Goal: Task Accomplishment & Management: Manage account settings

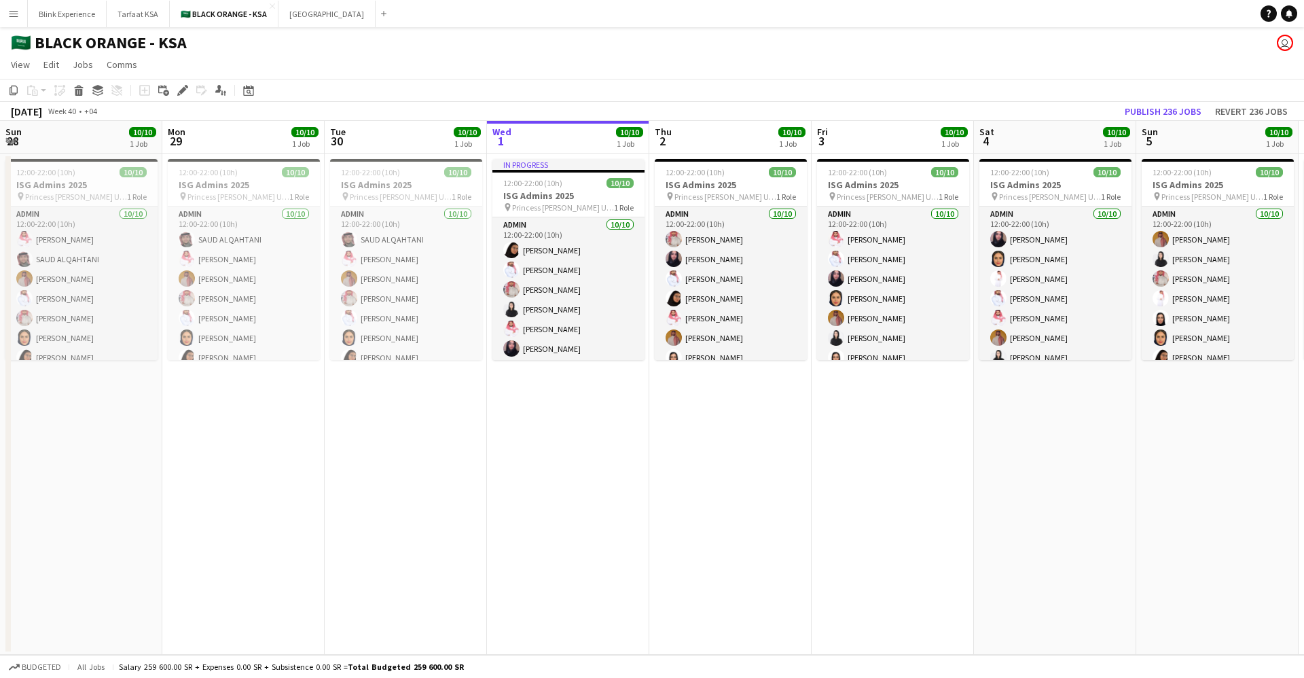
click at [655, 177] on app-job-card "12:00-22:00 (10h) 10/10 ISG Admins 2025 pin Princess [PERSON_NAME] University 1…" at bounding box center [731, 259] width 152 height 201
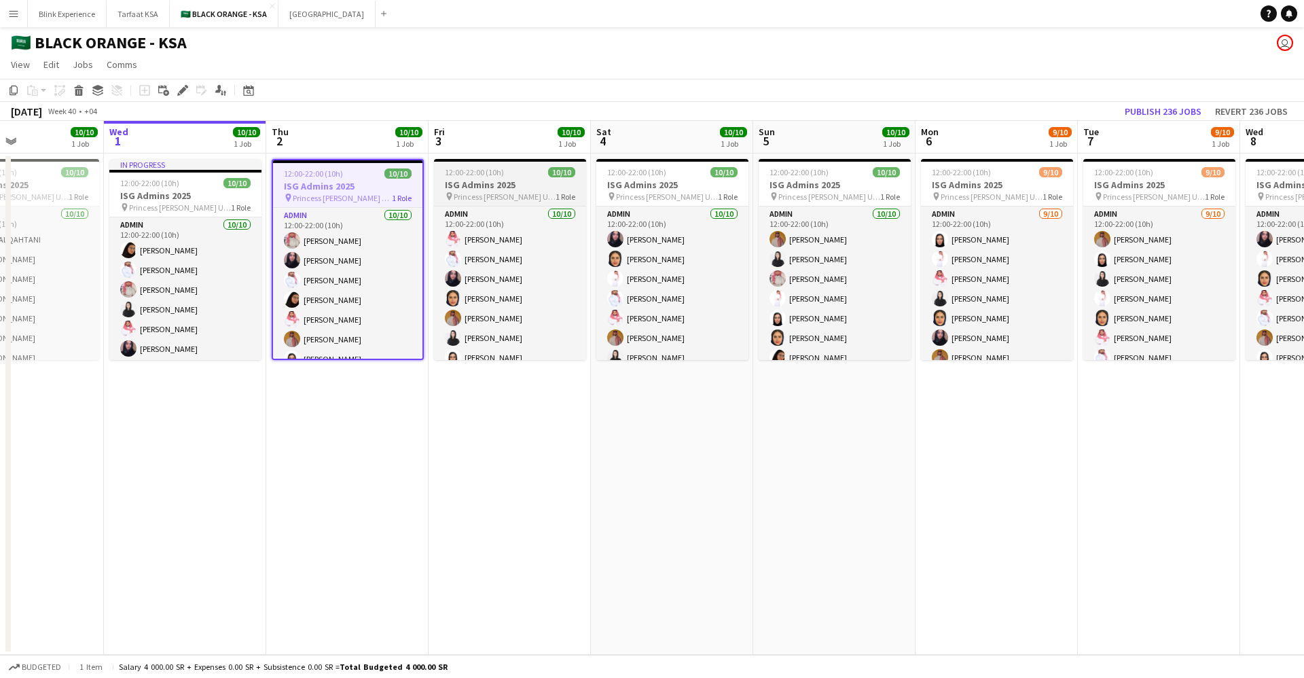
click at [483, 173] on span "12:00-22:00 (10h)" at bounding box center [474, 172] width 59 height 10
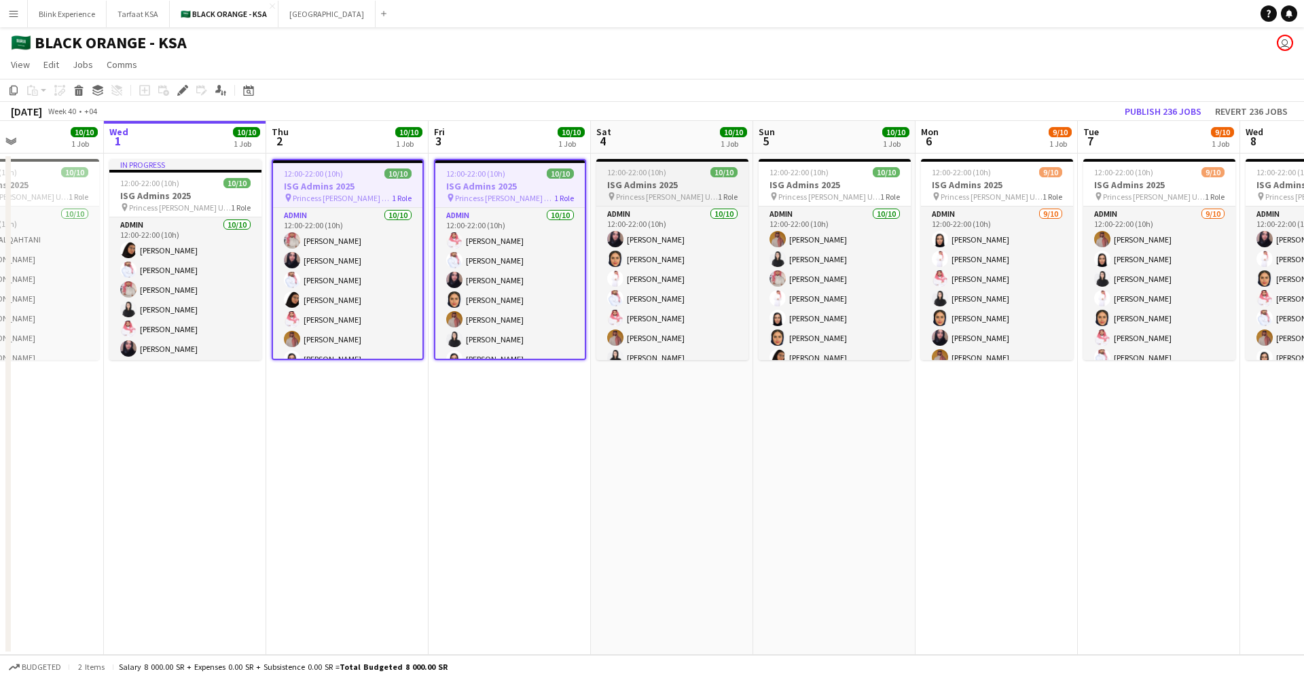
click at [620, 170] on span "12:00-22:00 (10h)" at bounding box center [636, 172] width 59 height 10
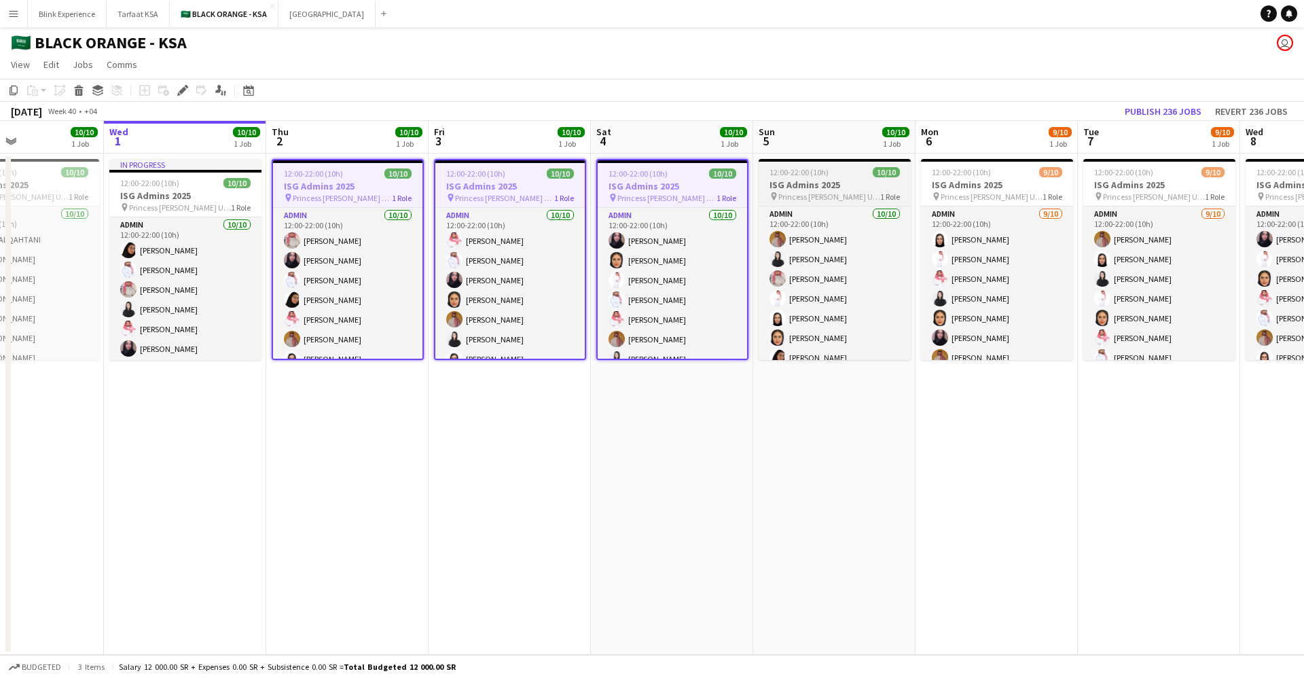
click at [794, 179] on h3 "ISG Admins 2025" at bounding box center [834, 185] width 152 height 12
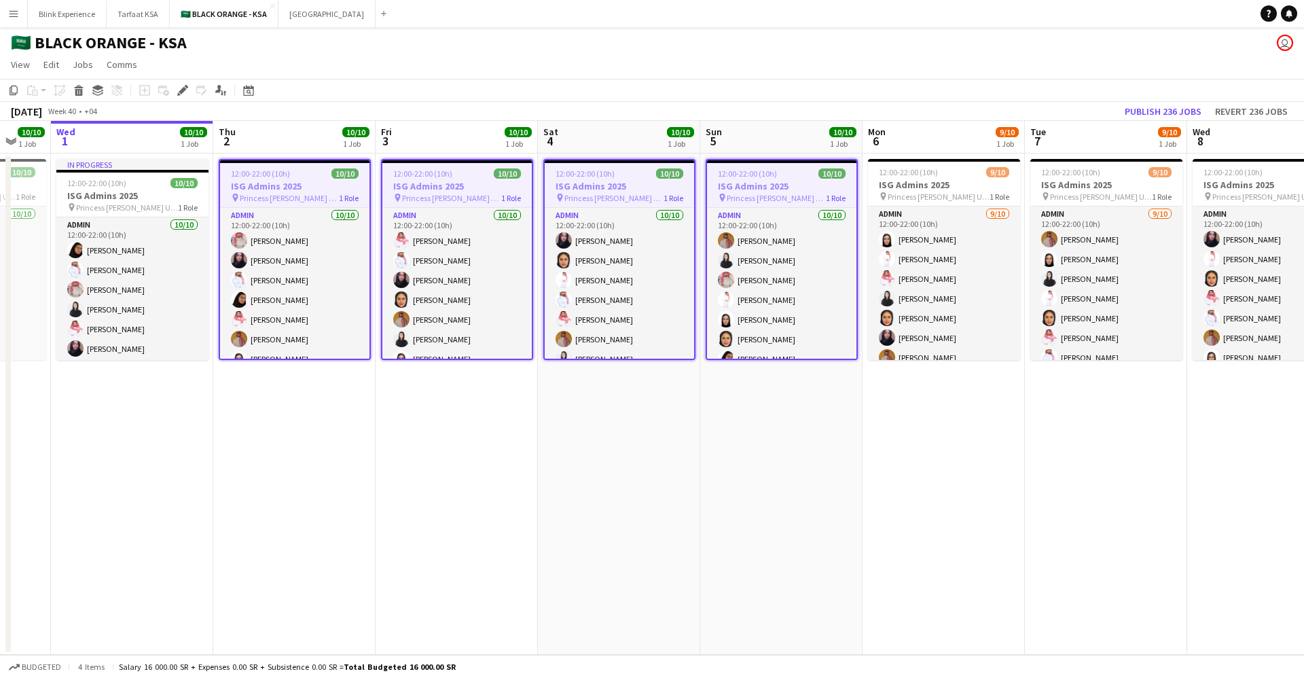
drag, startPoint x: 819, startPoint y: 178, endPoint x: 603, endPoint y: 180, distance: 215.9
click at [603, 180] on app-calendar-viewport "Sun 28 10/10 1 Job Mon 29 10/10 1 Job Tue 30 10/10 1 Job Wed 1 10/10 1 Job Thu …" at bounding box center [652, 388] width 1304 height 534
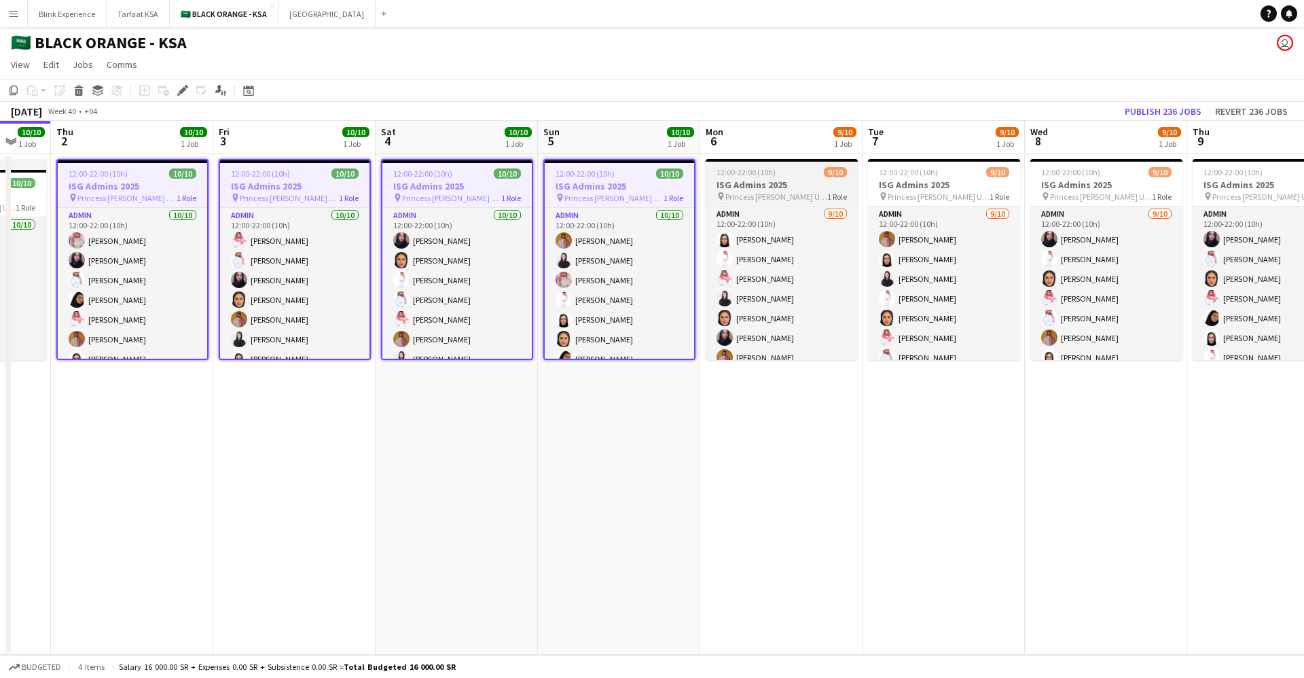
scroll to position [0, 437]
click at [767, 184] on h3 "ISG Admins 2025" at bounding box center [781, 185] width 152 height 12
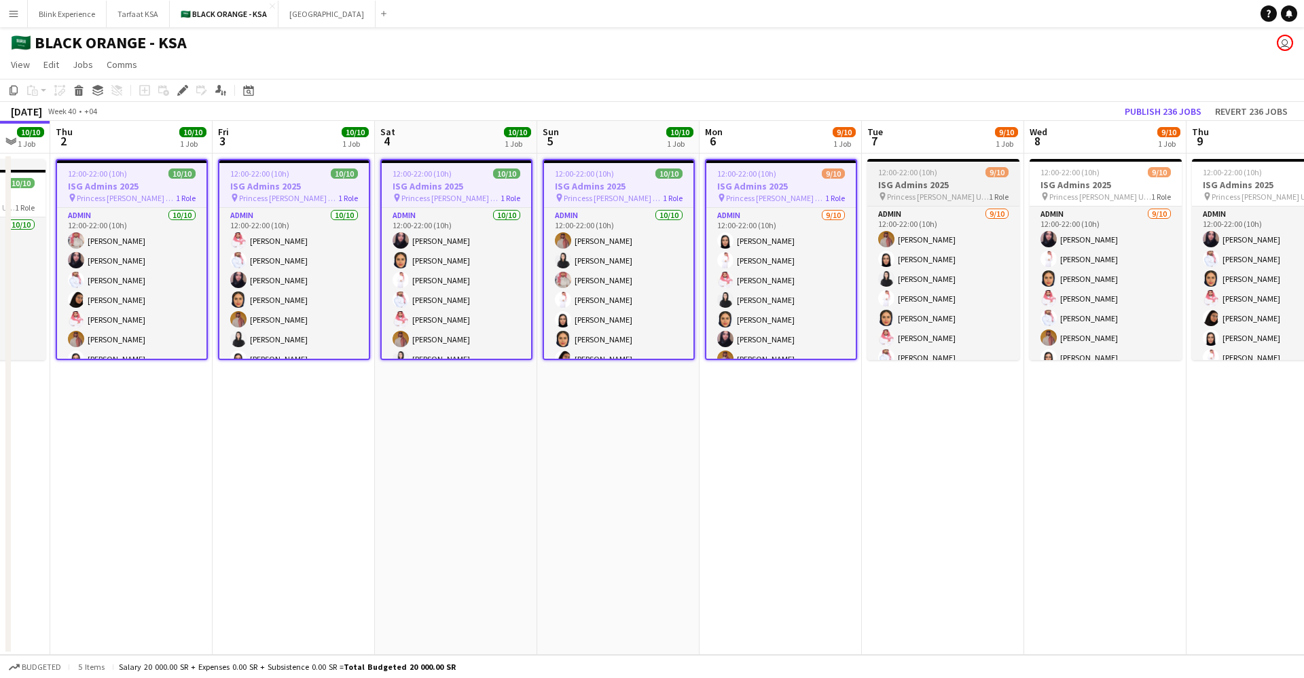
click at [881, 172] on span "12:00-22:00 (10h)" at bounding box center [907, 172] width 59 height 10
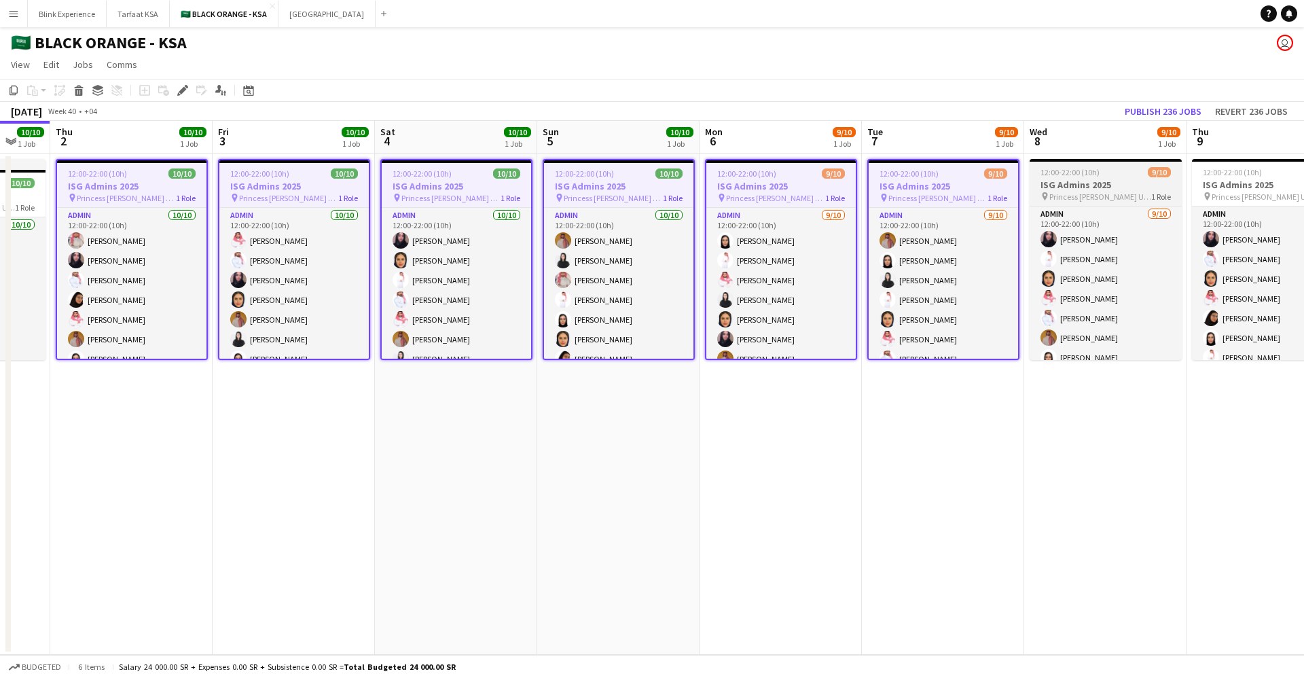
click at [1063, 183] on h3 "ISG Admins 2025" at bounding box center [1105, 185] width 152 height 12
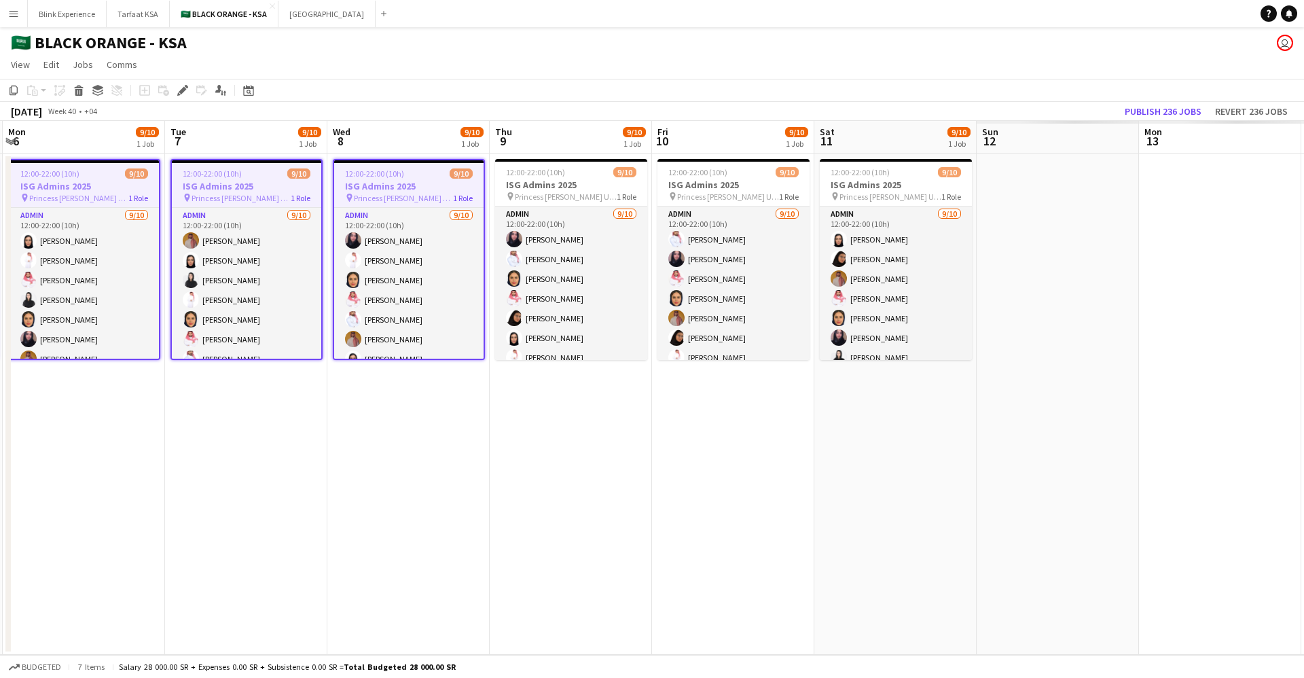
drag, startPoint x: 1054, startPoint y: 183, endPoint x: 441, endPoint y: 206, distance: 613.5
click at [441, 206] on app-calendar-viewport "Fri 3 10/10 1 Job Sat 4 10/10 1 Job Sun 5 10/10 1 Job Mon 6 9/10 1 Job Tue 7 9/…" at bounding box center [652, 388] width 1304 height 534
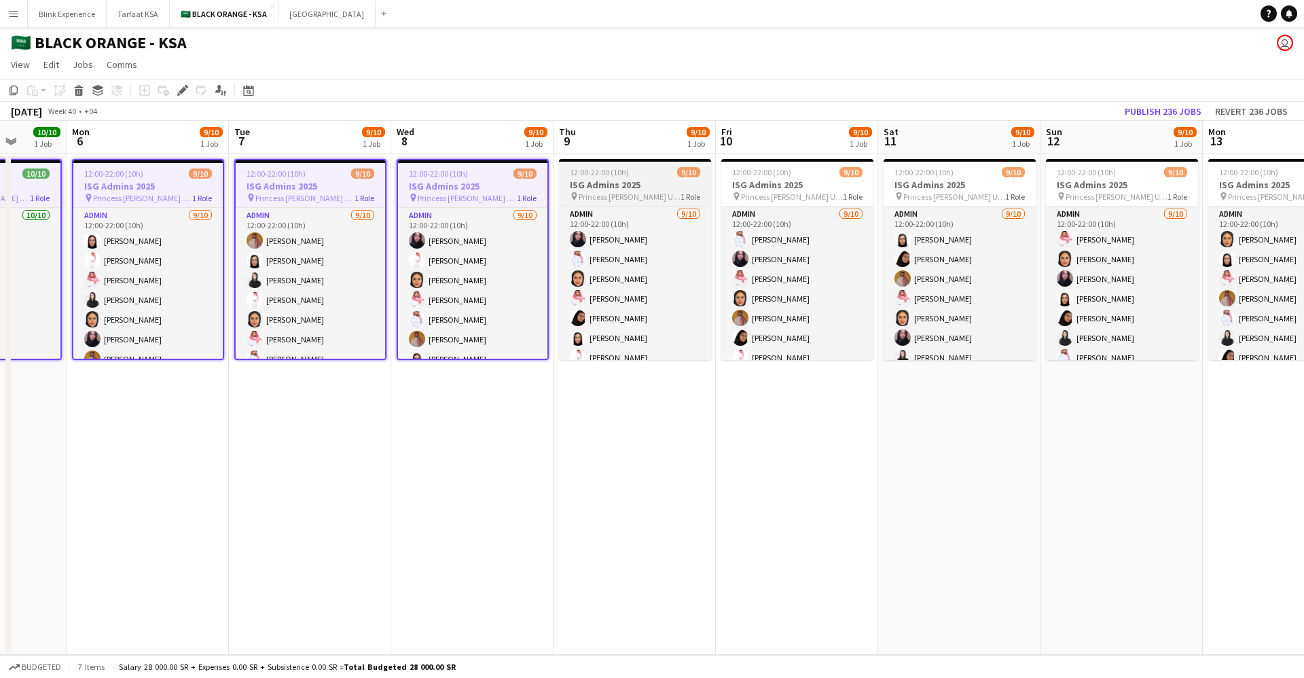
click at [655, 187] on h3 "ISG Admins 2025" at bounding box center [635, 185] width 152 height 12
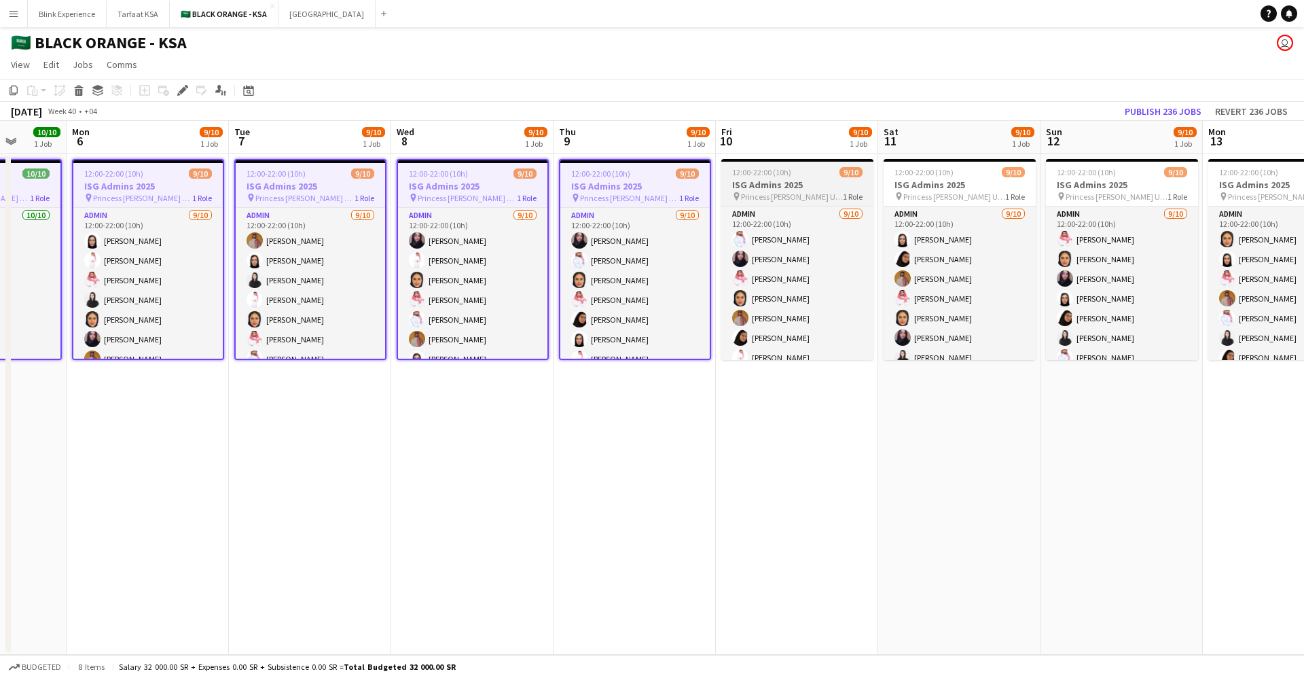
click at [813, 182] on h3 "ISG Admins 2025" at bounding box center [797, 185] width 152 height 12
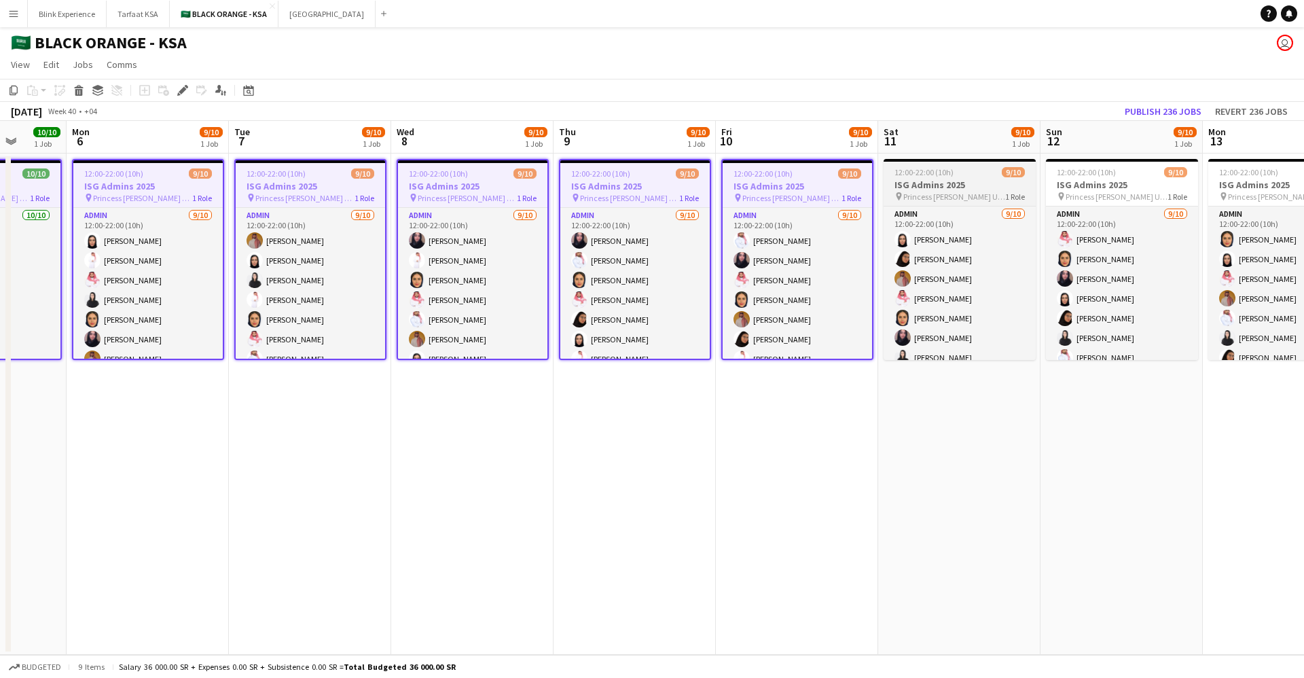
click at [949, 187] on h3 "ISG Admins 2025" at bounding box center [959, 185] width 152 height 12
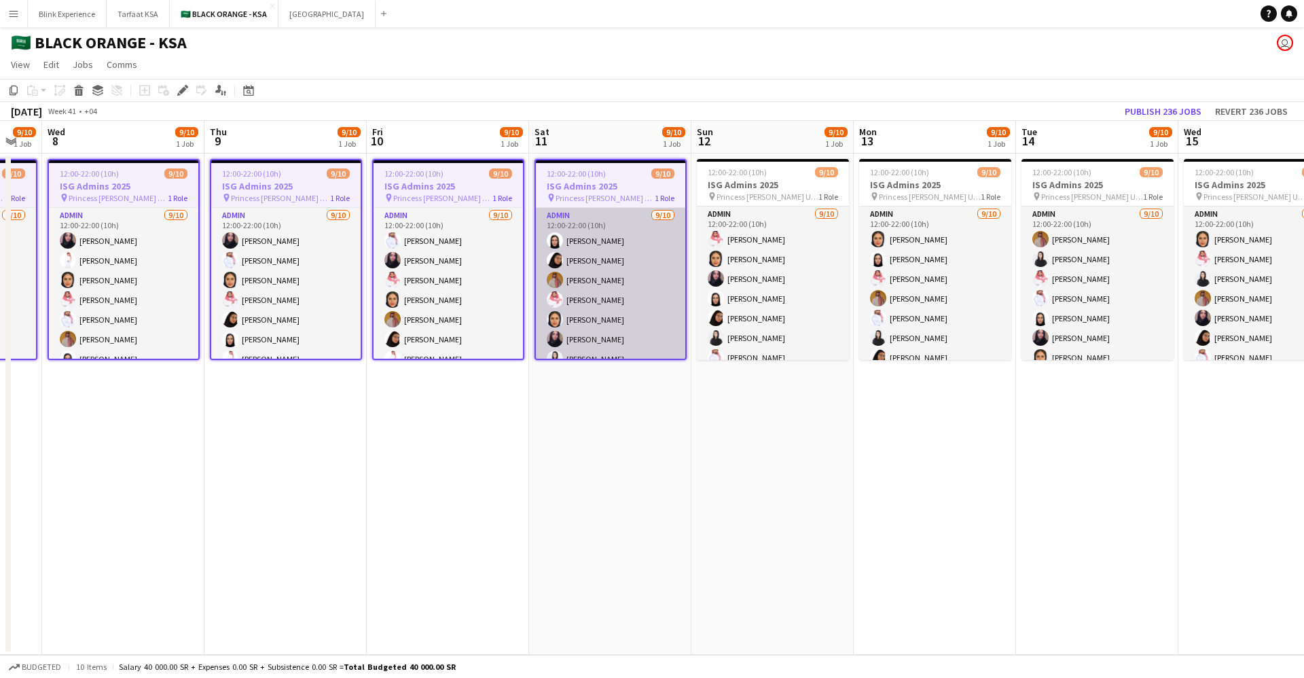
scroll to position [0, 525]
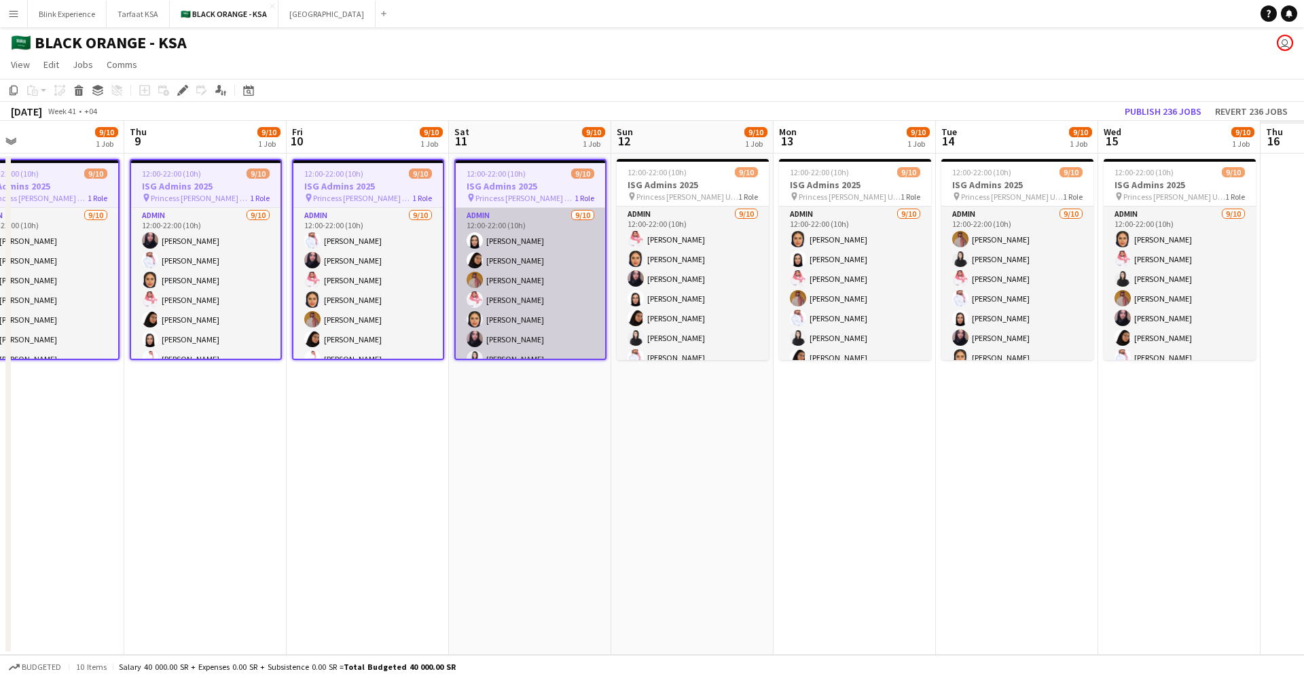
drag, startPoint x: 953, startPoint y: 187, endPoint x: 532, endPoint y: 220, distance: 422.2
click at [524, 220] on app-calendar-viewport "Sun 5 10/10 1 Job Mon 6 9/10 1 Job Tue 7 9/10 1 Job Wed 8 9/10 1 Job Thu 9 9/10…" at bounding box center [652, 388] width 1304 height 534
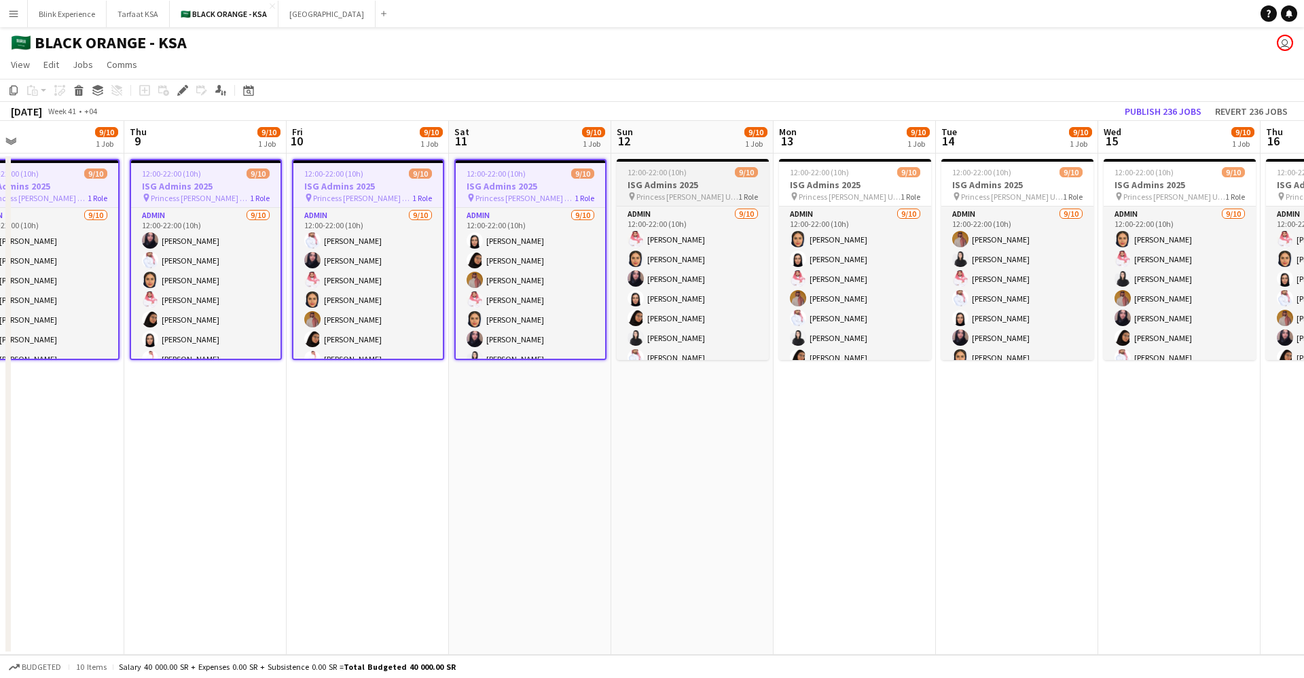
click at [695, 187] on h3 "ISG Admins 2025" at bounding box center [693, 185] width 152 height 12
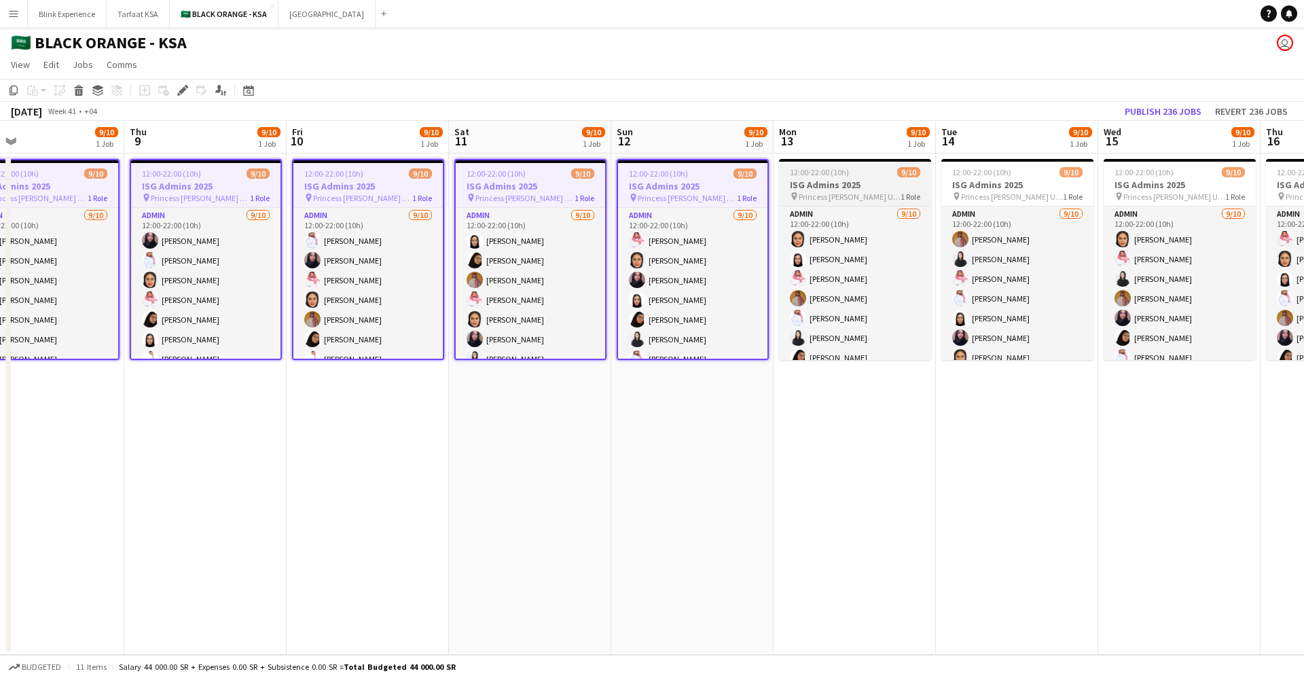
click at [829, 184] on h3 "ISG Admins 2025" at bounding box center [855, 185] width 152 height 12
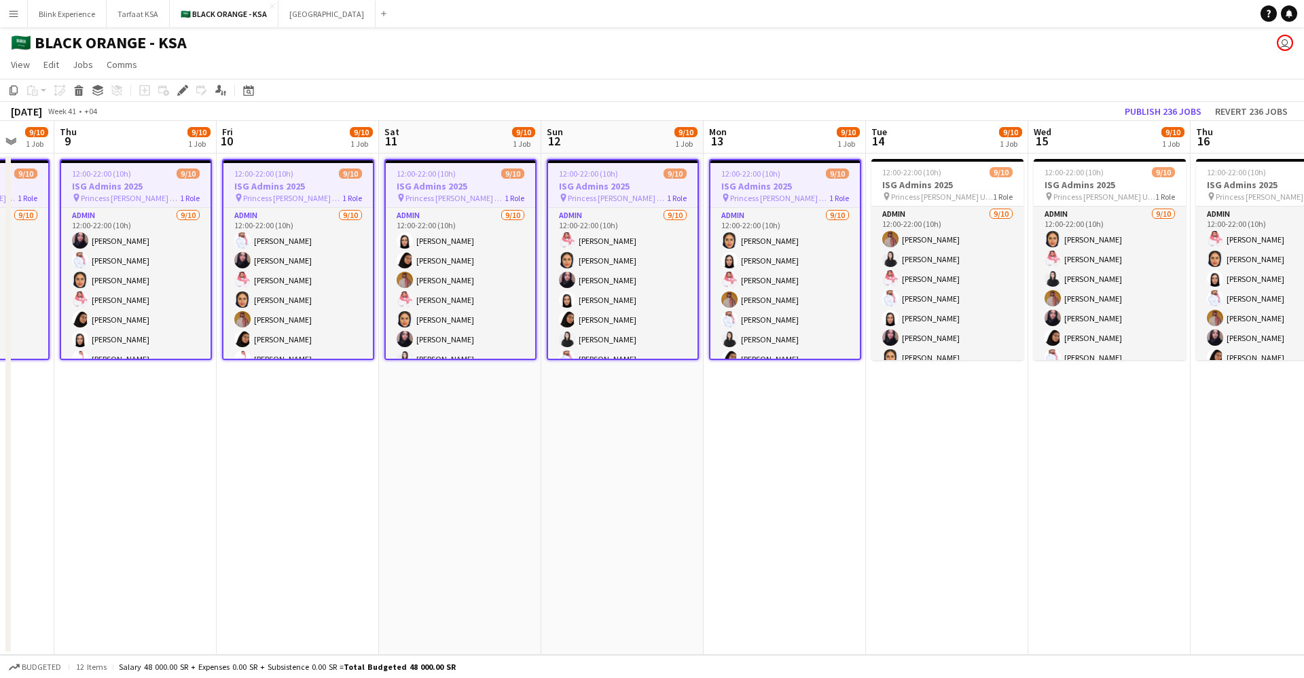
drag, startPoint x: 860, startPoint y: 189, endPoint x: 627, endPoint y: 193, distance: 232.9
click at [627, 193] on app-calendar-viewport "Mon 6 9/10 1 Job Tue 7 9/10 1 Job Wed 8 9/10 1 Job Thu 9 9/10 1 Job Fri 10 9/10…" at bounding box center [652, 388] width 1304 height 534
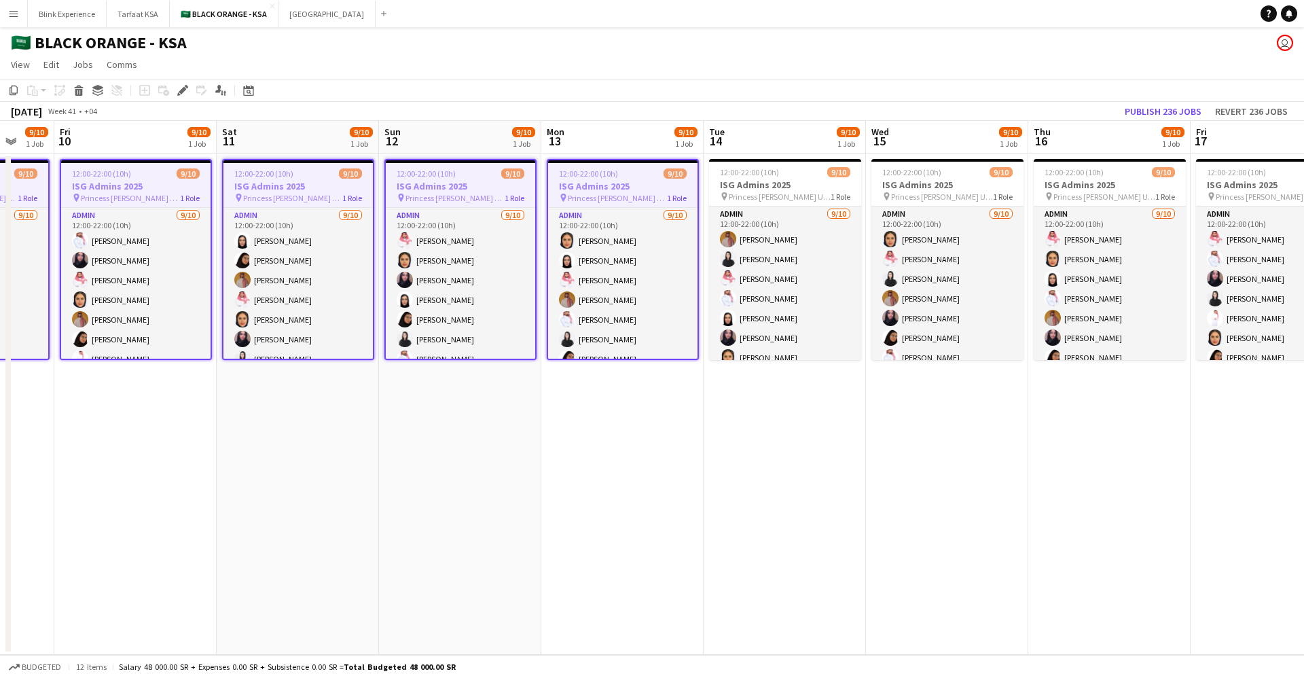
scroll to position [0, 434]
click at [792, 183] on h3 "ISG Admins 2025" at bounding box center [783, 185] width 152 height 12
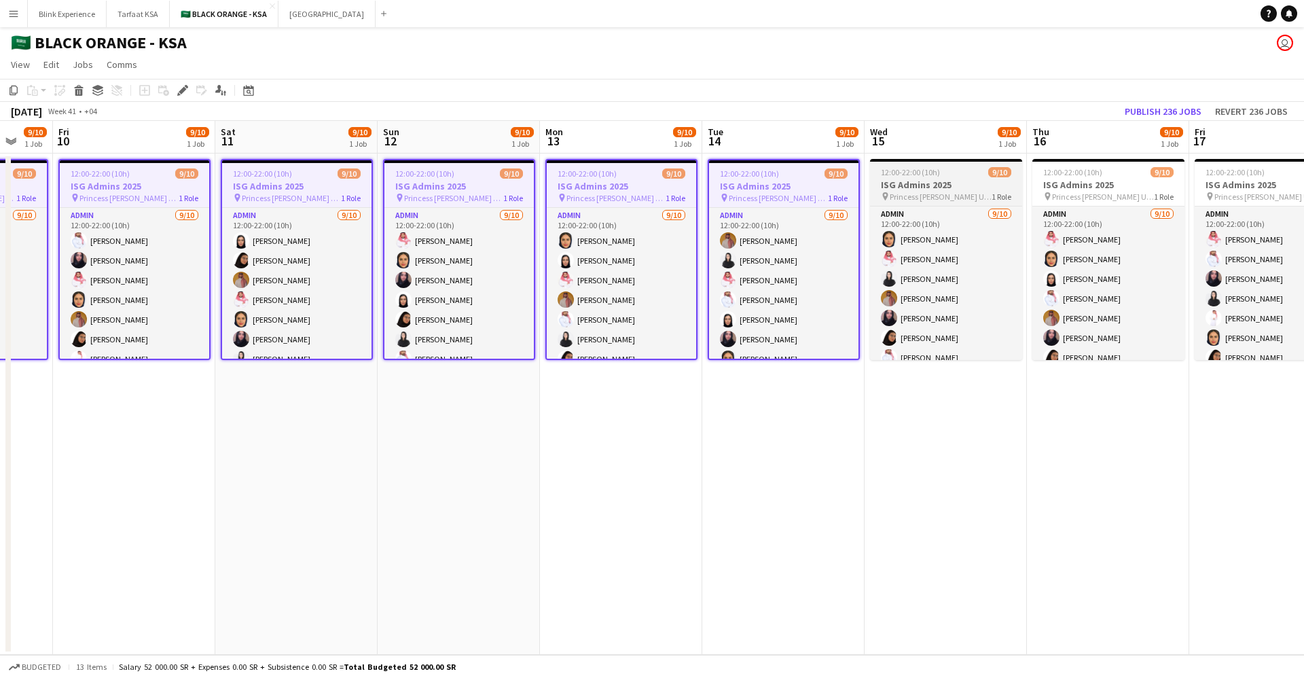
click at [898, 171] on span "12:00-22:00 (10h)" at bounding box center [910, 172] width 59 height 10
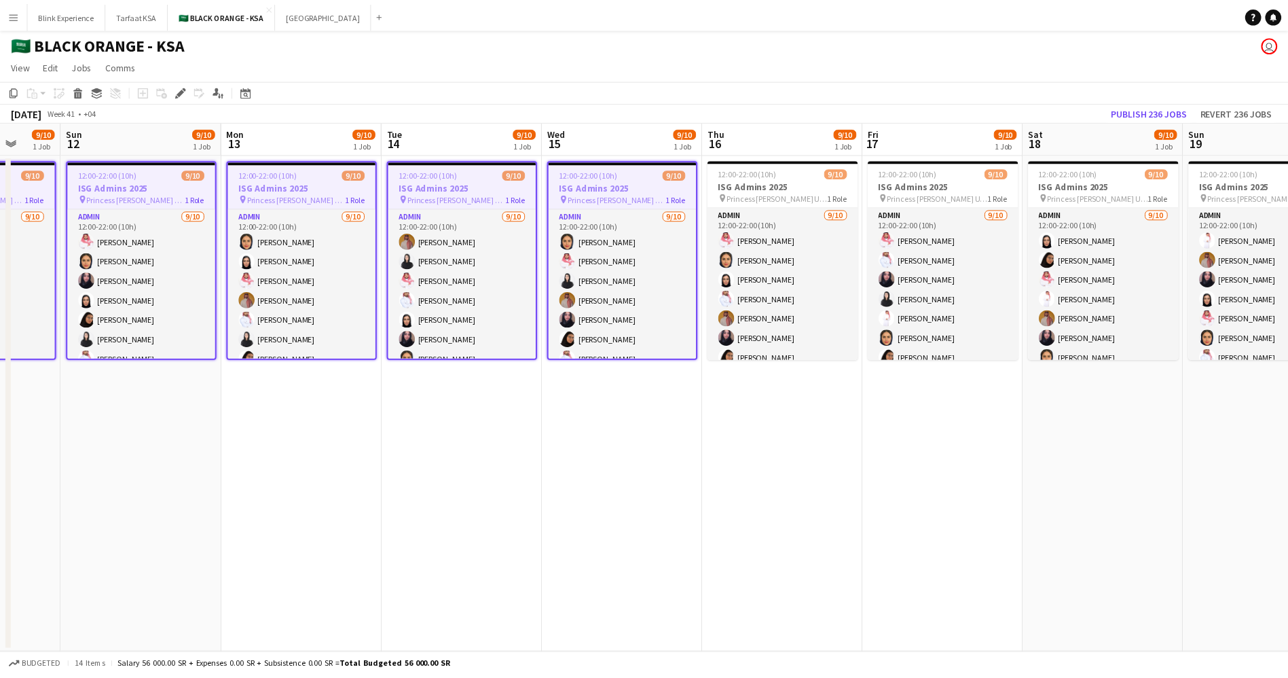
scroll to position [0, 446]
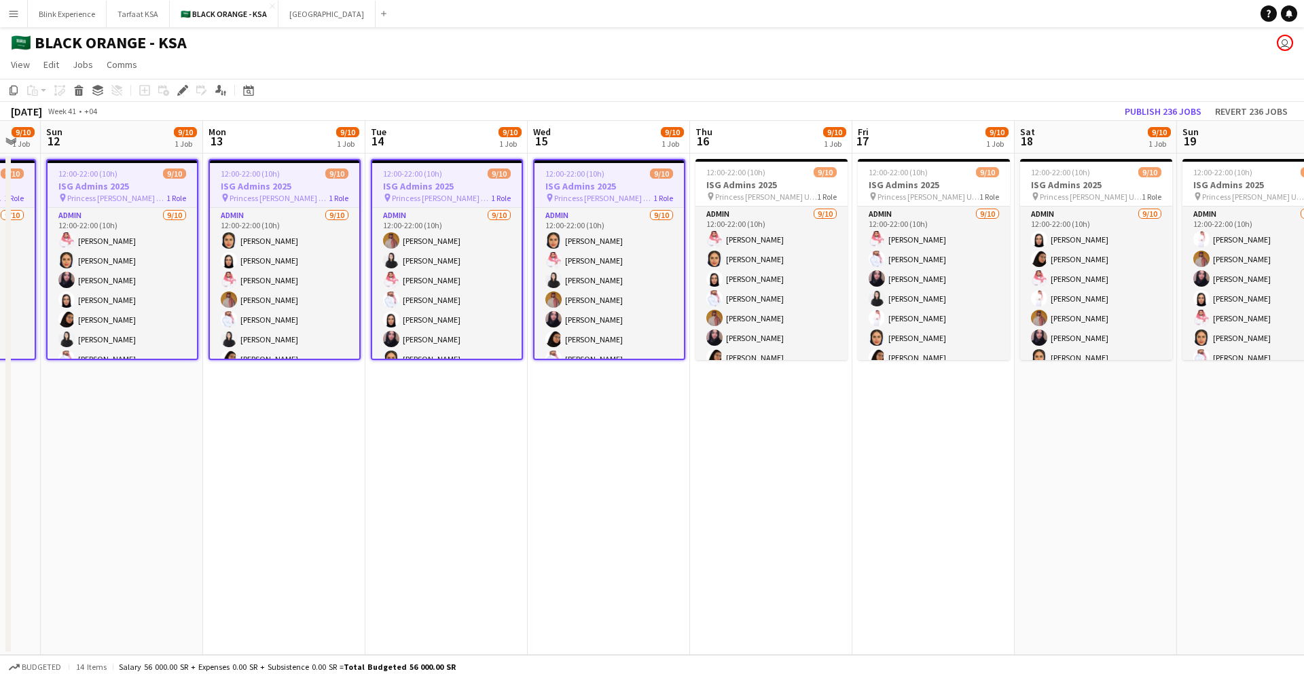
drag, startPoint x: 923, startPoint y: 176, endPoint x: 587, endPoint y: 187, distance: 336.3
click at [587, 187] on app-calendar-viewport "Thu 9 9/10 1 Job Fri 10 9/10 1 Job Sat 11 9/10 1 Job Sun 12 9/10 1 Job Mon 13 9…" at bounding box center [652, 388] width 1304 height 534
click at [756, 181] on h3 "ISG Admins 2025" at bounding box center [771, 185] width 152 height 12
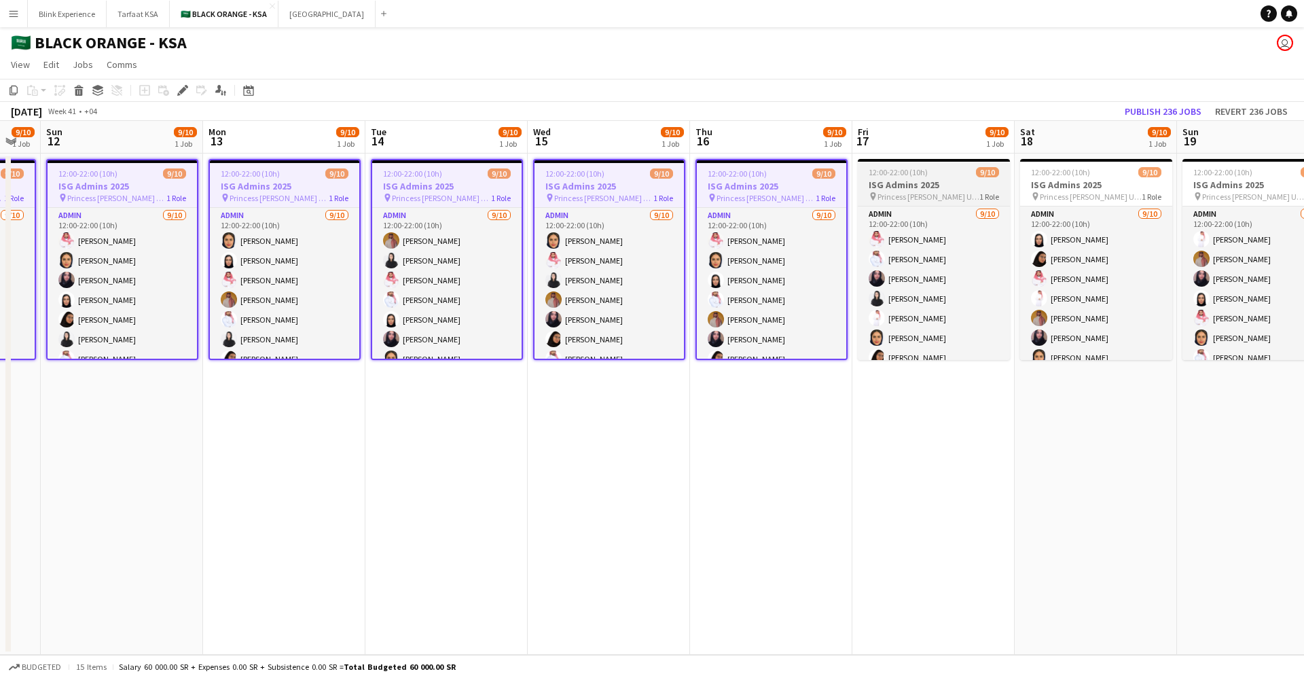
click at [913, 187] on h3 "ISG Admins 2025" at bounding box center [934, 185] width 152 height 12
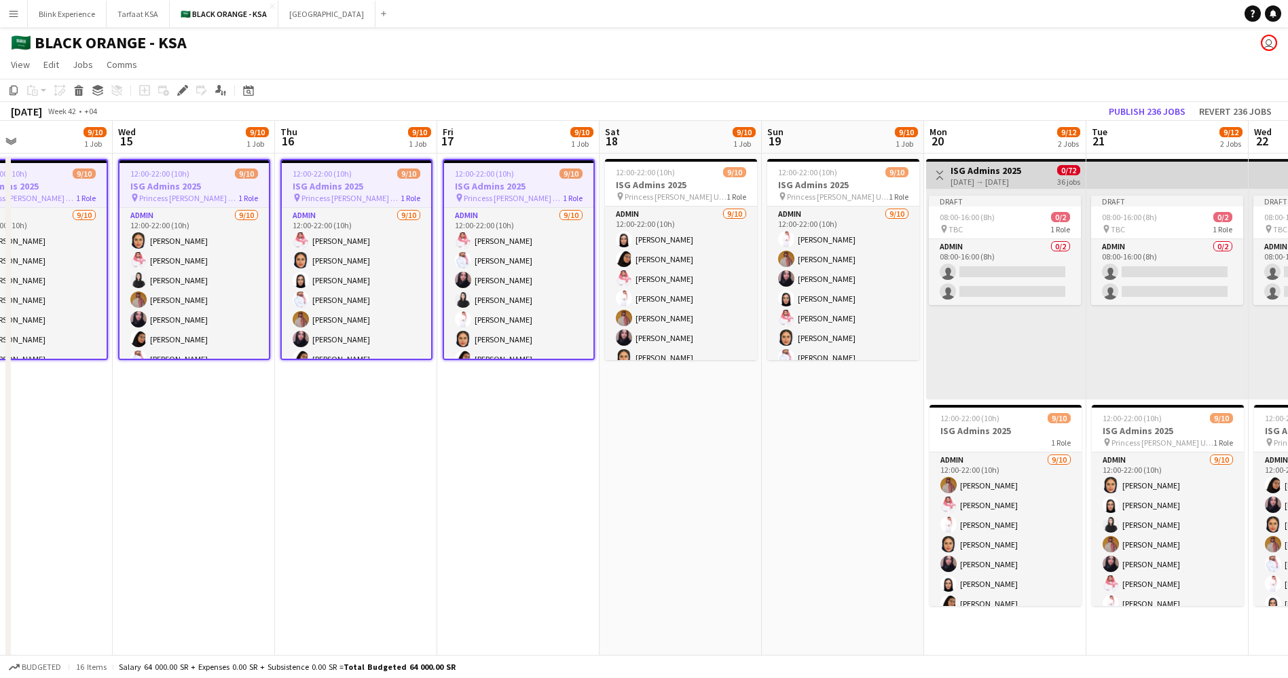
drag, startPoint x: 924, startPoint y: 184, endPoint x: 506, endPoint y: 194, distance: 418.4
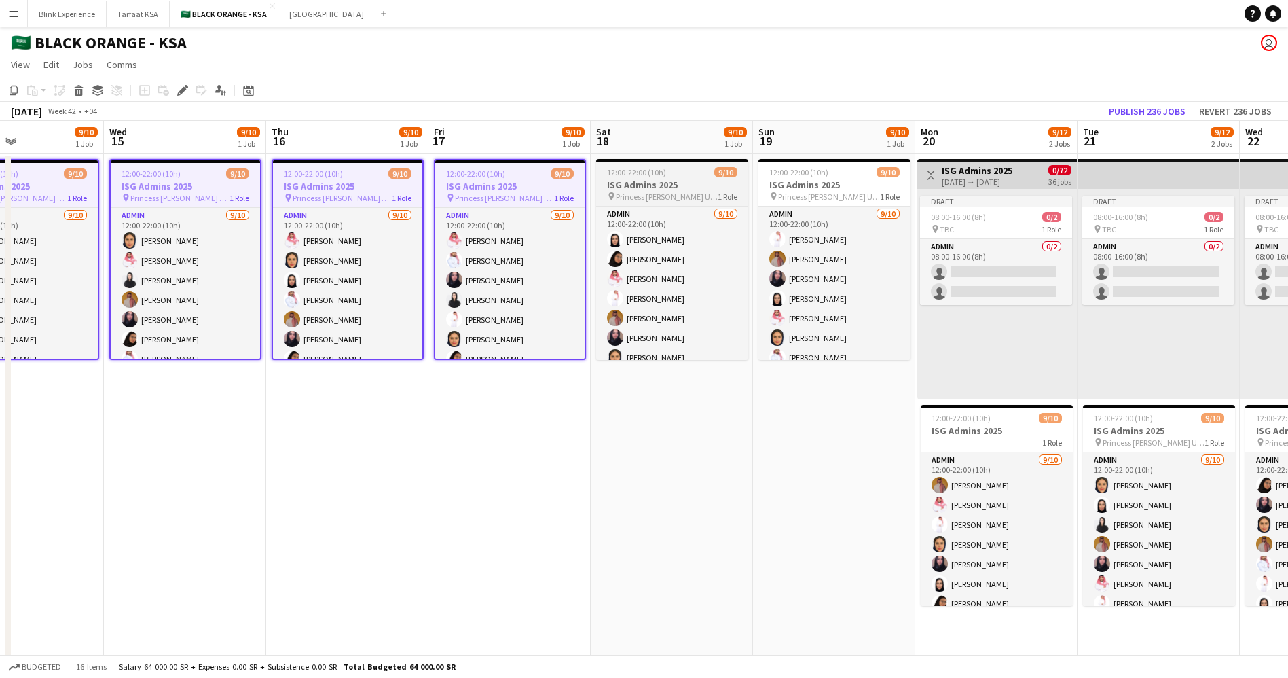
click at [656, 189] on h3 "ISG Admins 2025" at bounding box center [672, 185] width 152 height 12
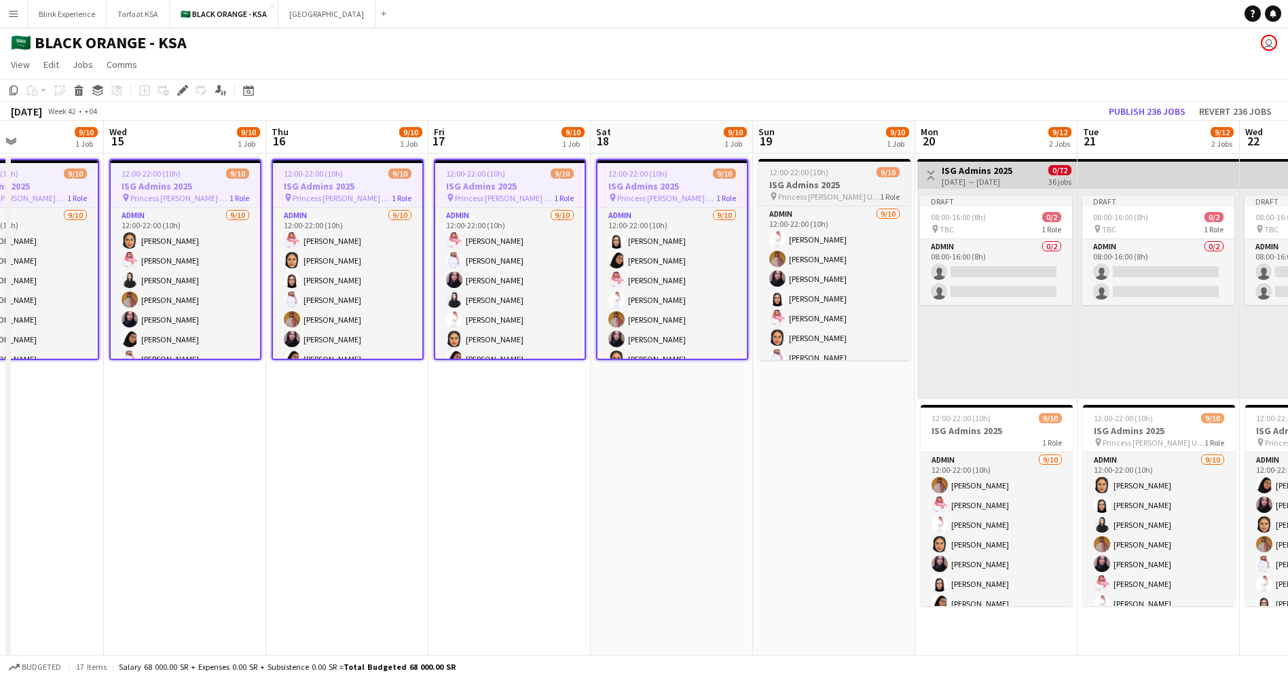
click at [805, 191] on span "Princess [PERSON_NAME] University" at bounding box center [829, 196] width 102 height 10
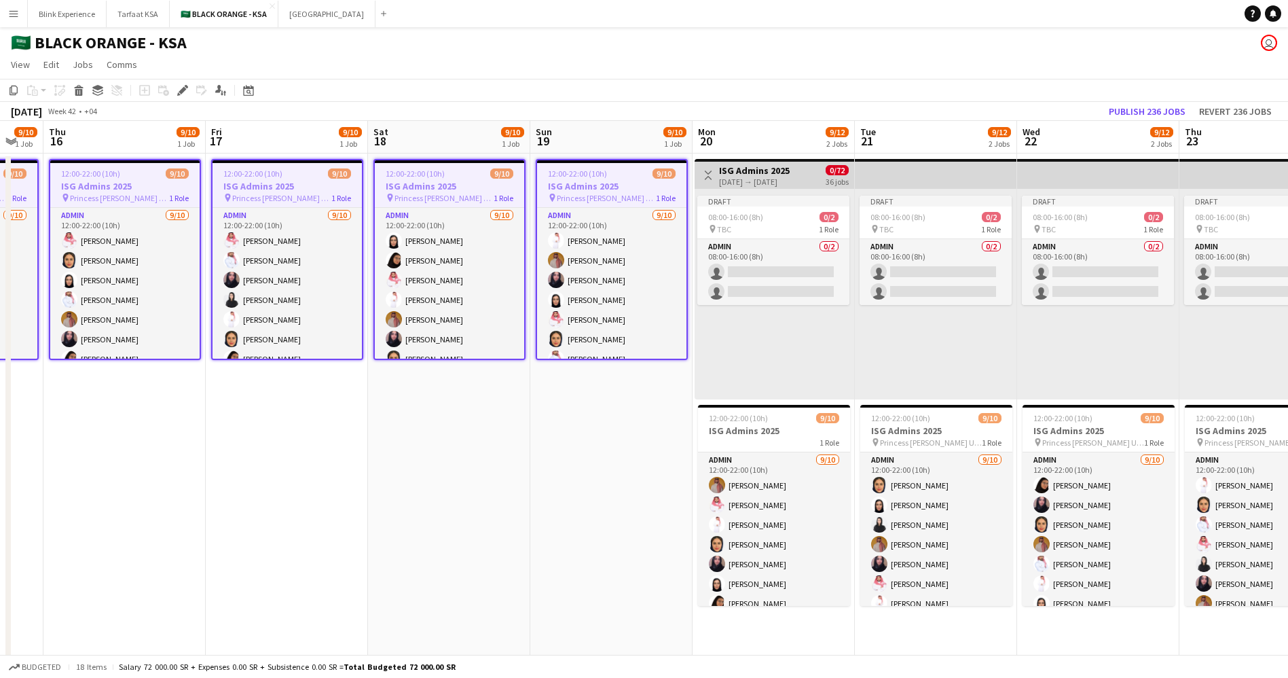
drag, startPoint x: 670, startPoint y: 199, endPoint x: 515, endPoint y: 200, distance: 155.5
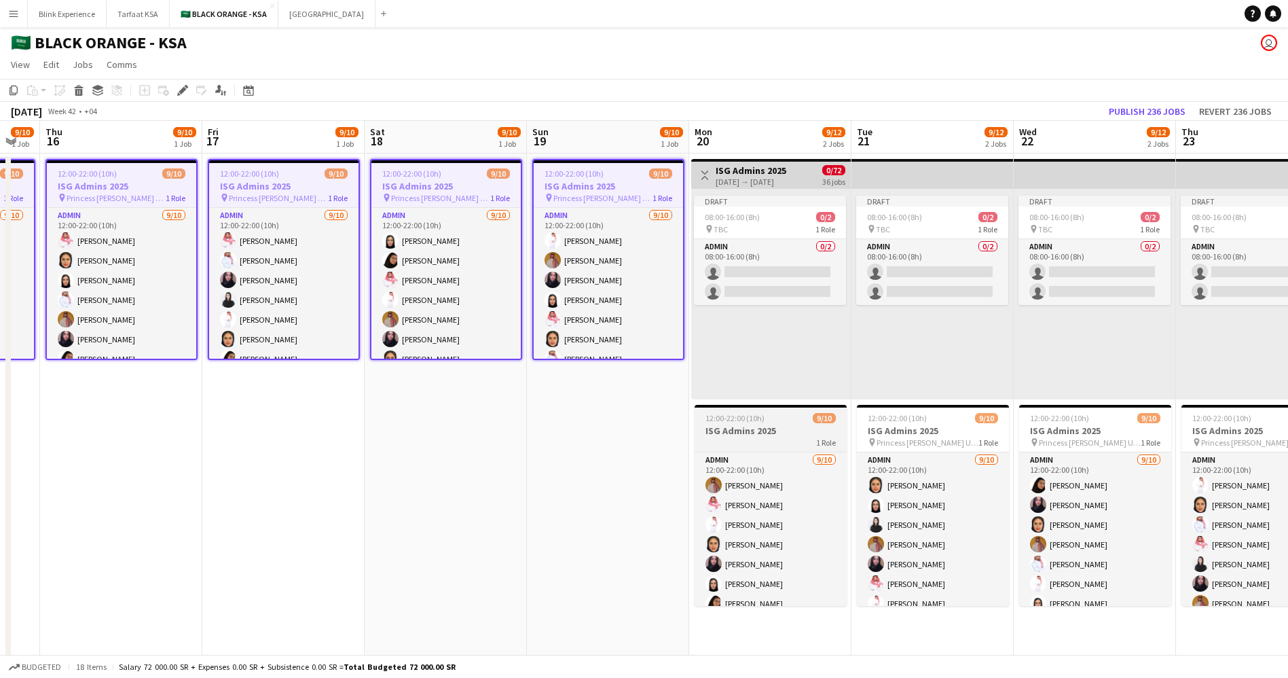
click at [754, 419] on span "12:00-22:00 (10h)" at bounding box center [734, 418] width 59 height 10
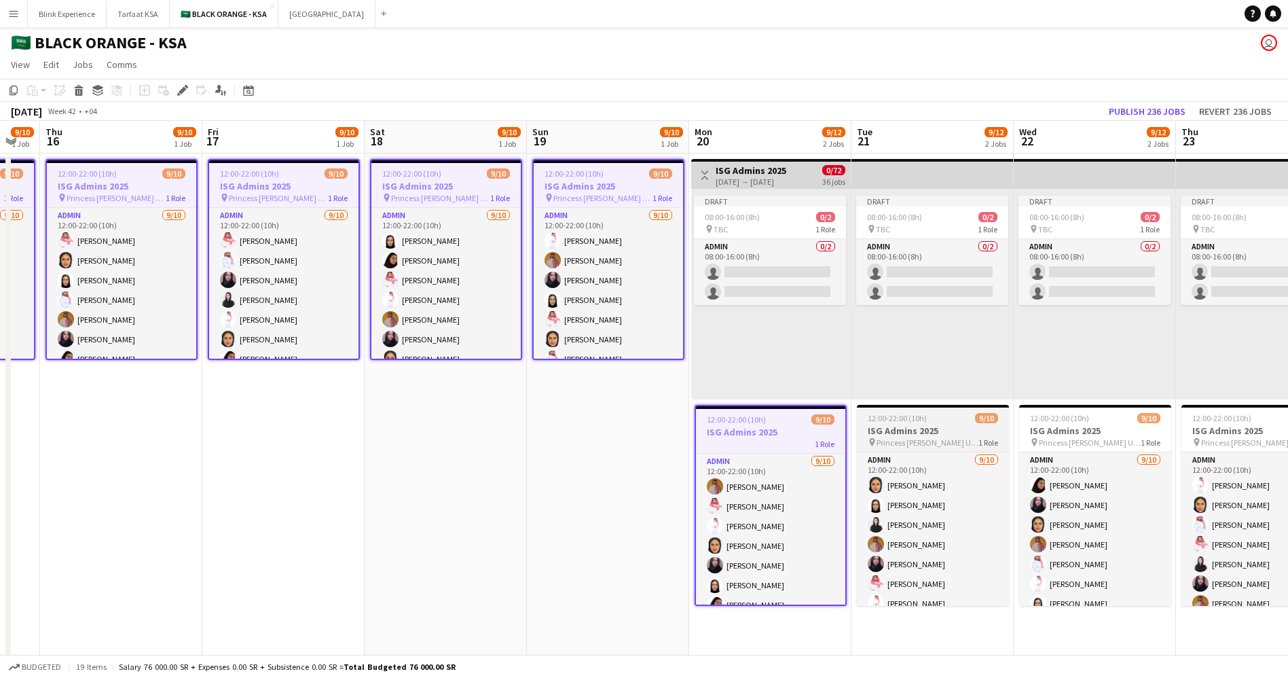
click at [894, 430] on h3 "ISG Admins 2025" at bounding box center [933, 430] width 152 height 12
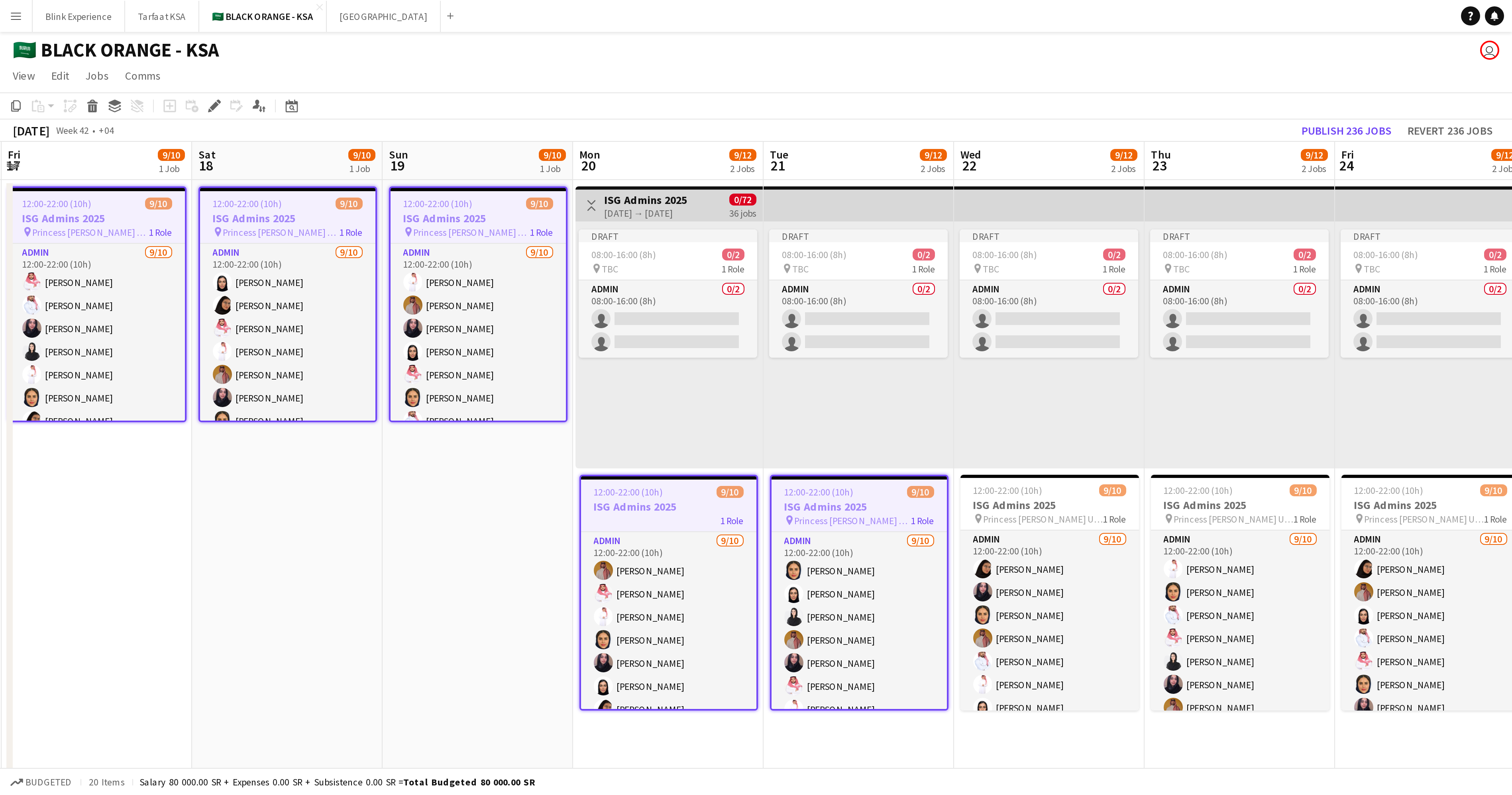
scroll to position [0, 293]
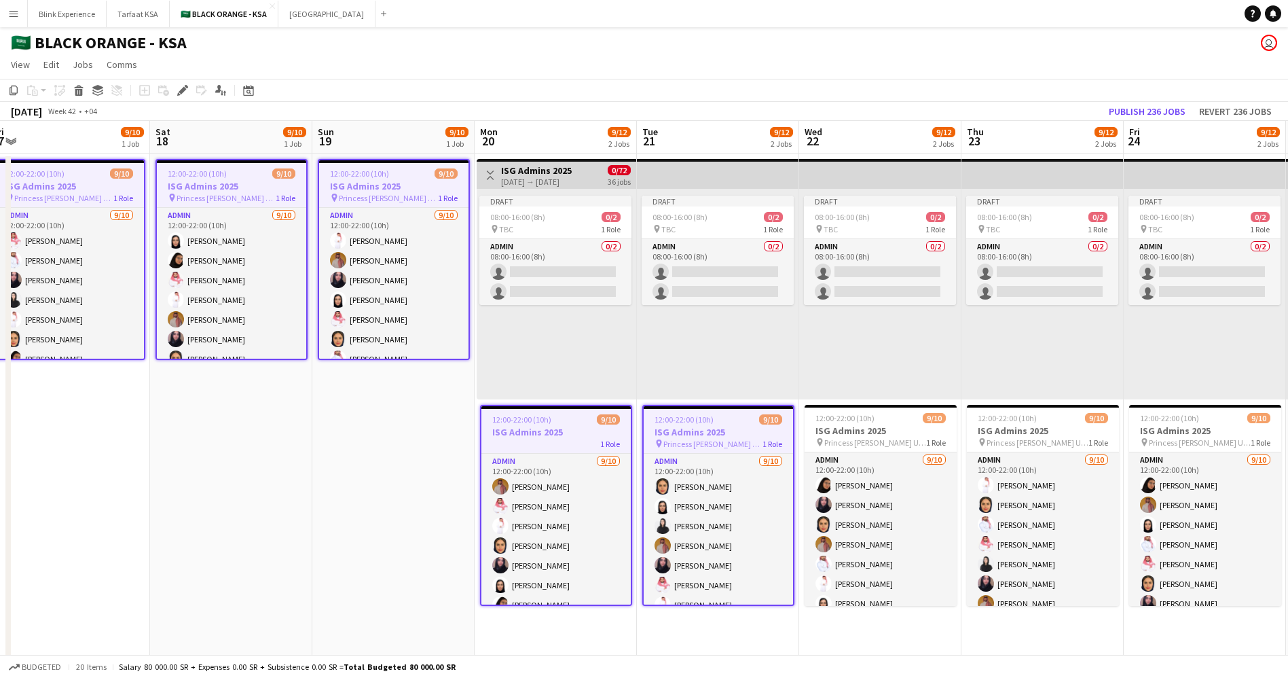
drag, startPoint x: 908, startPoint y: 435, endPoint x: 694, endPoint y: 433, distance: 214.6
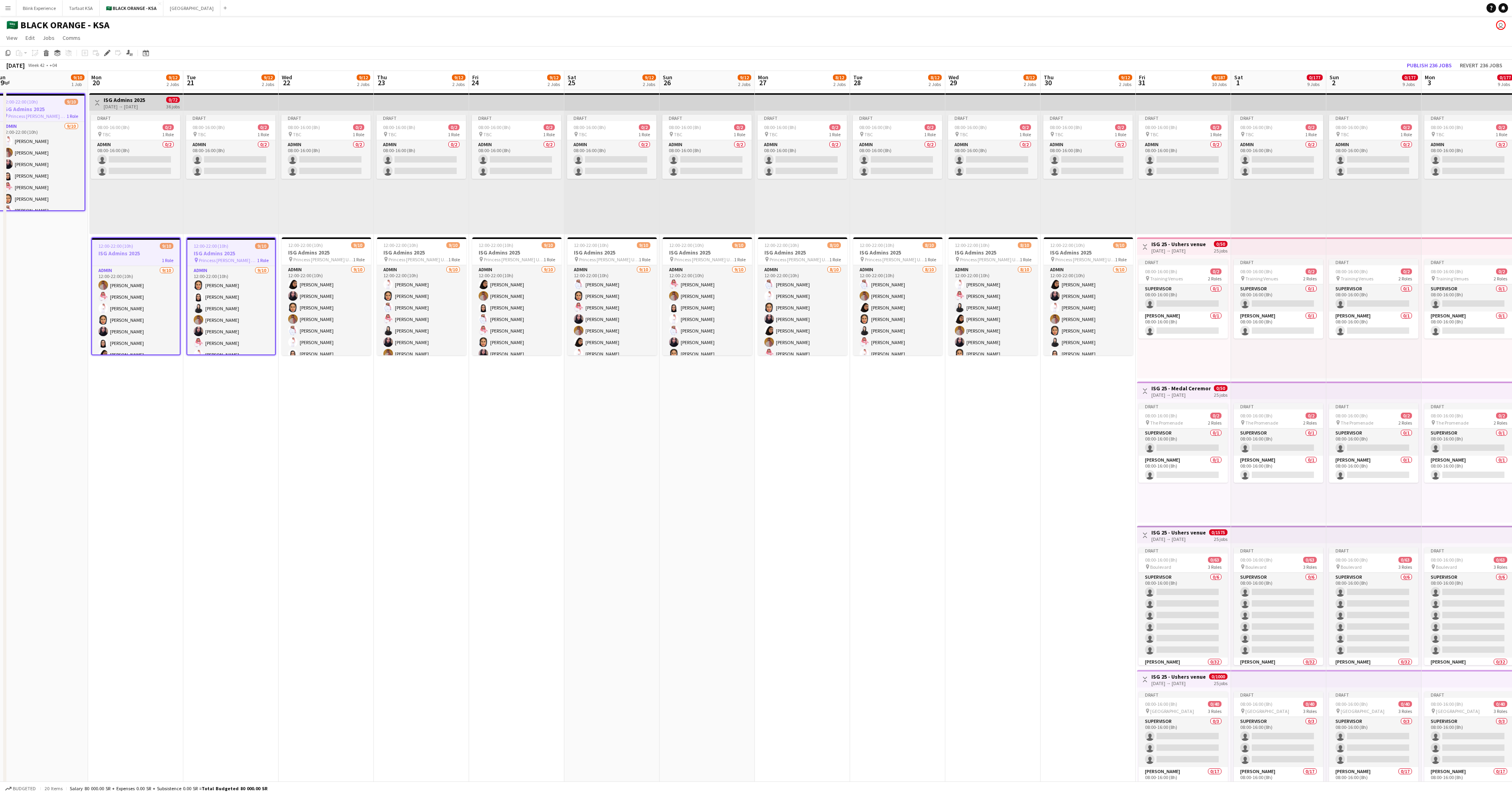
scroll to position [0, 292]
click at [325, 252] on h3 "ISG Admins 2025" at bounding box center [327, 252] width 89 height 7
click at [398, 250] on h3 "ISG Admins 2025" at bounding box center [422, 252] width 89 height 7
click at [550, 252] on h3 "ISG Admins 2025" at bounding box center [517, 252] width 89 height 7
click at [609, 243] on div "12:00-22:00 (10h) 9/10" at bounding box center [613, 245] width 89 height 6
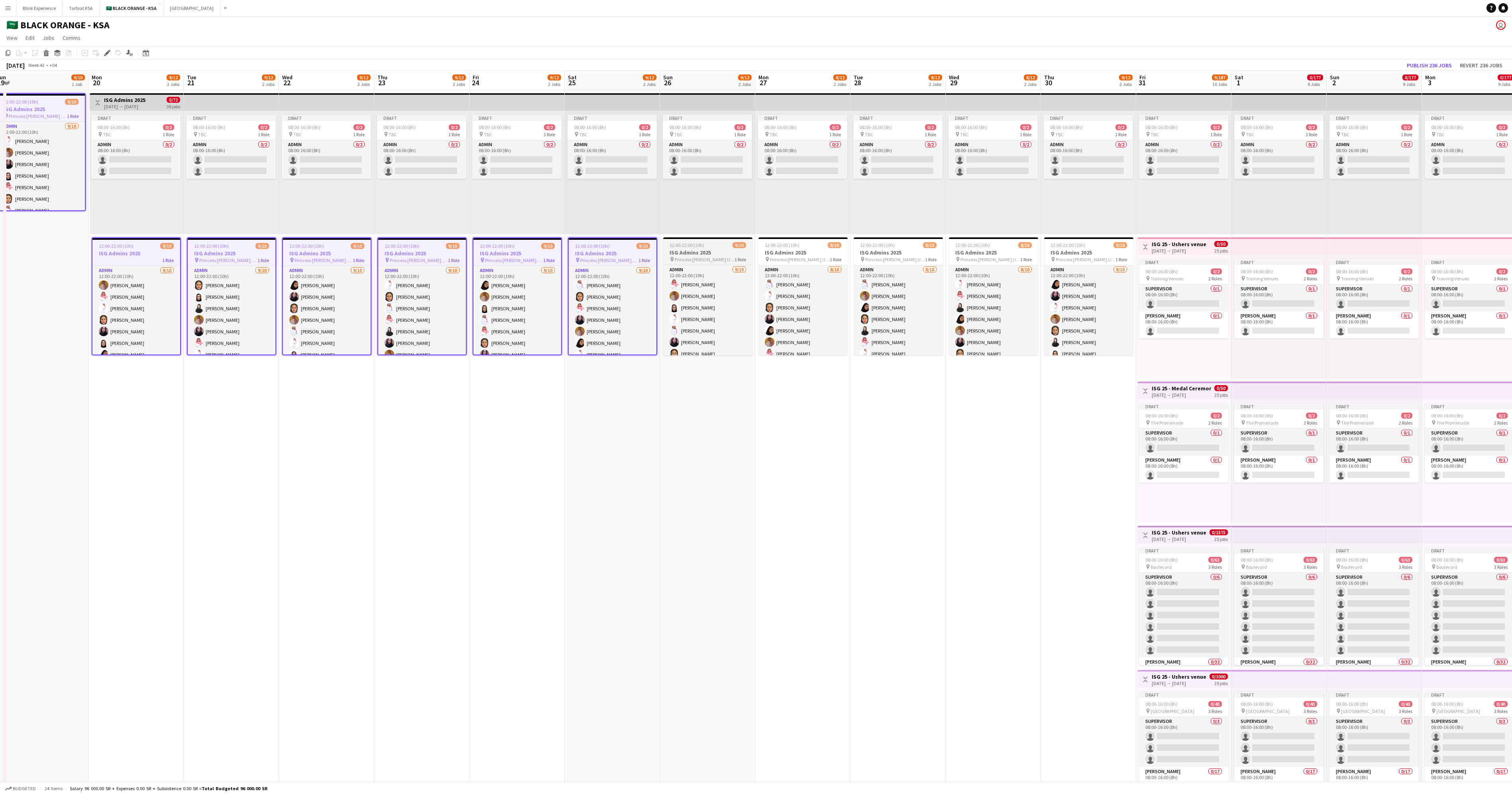
click at [716, 248] on div "12:00-22:00 (10h) 9/10" at bounding box center [708, 245] width 89 height 6
click at [765, 251] on h3 "ISG Admins 2025" at bounding box center [803, 252] width 89 height 7
click at [765, 256] on span "Princess [PERSON_NAME] University" at bounding box center [895, 259] width 60 height 6
click at [765, 255] on h3 "ISG Admins 2025" at bounding box center [994, 252] width 89 height 7
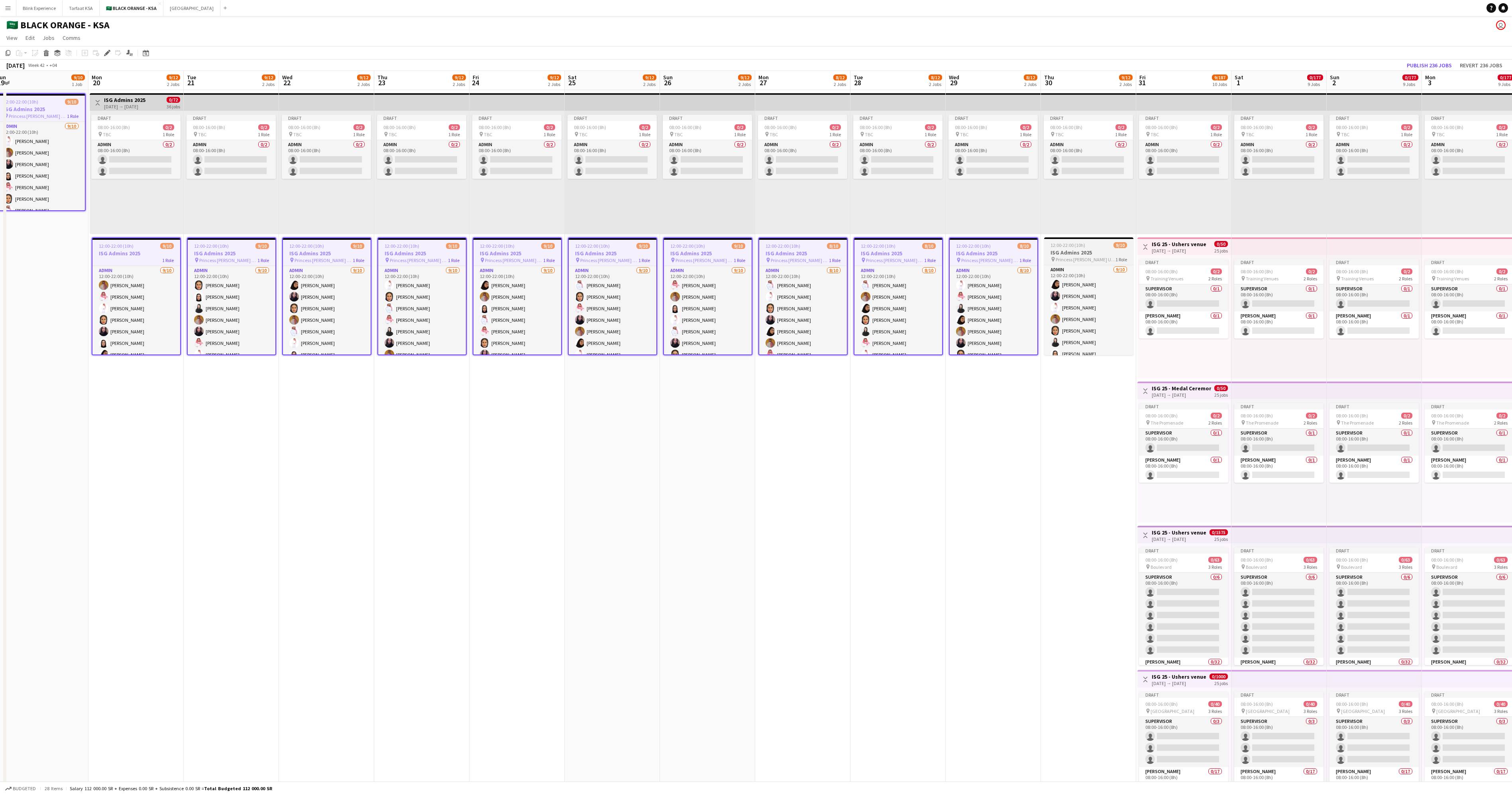
click at [765, 250] on h3 "ISG Admins 2025" at bounding box center [1089, 252] width 89 height 7
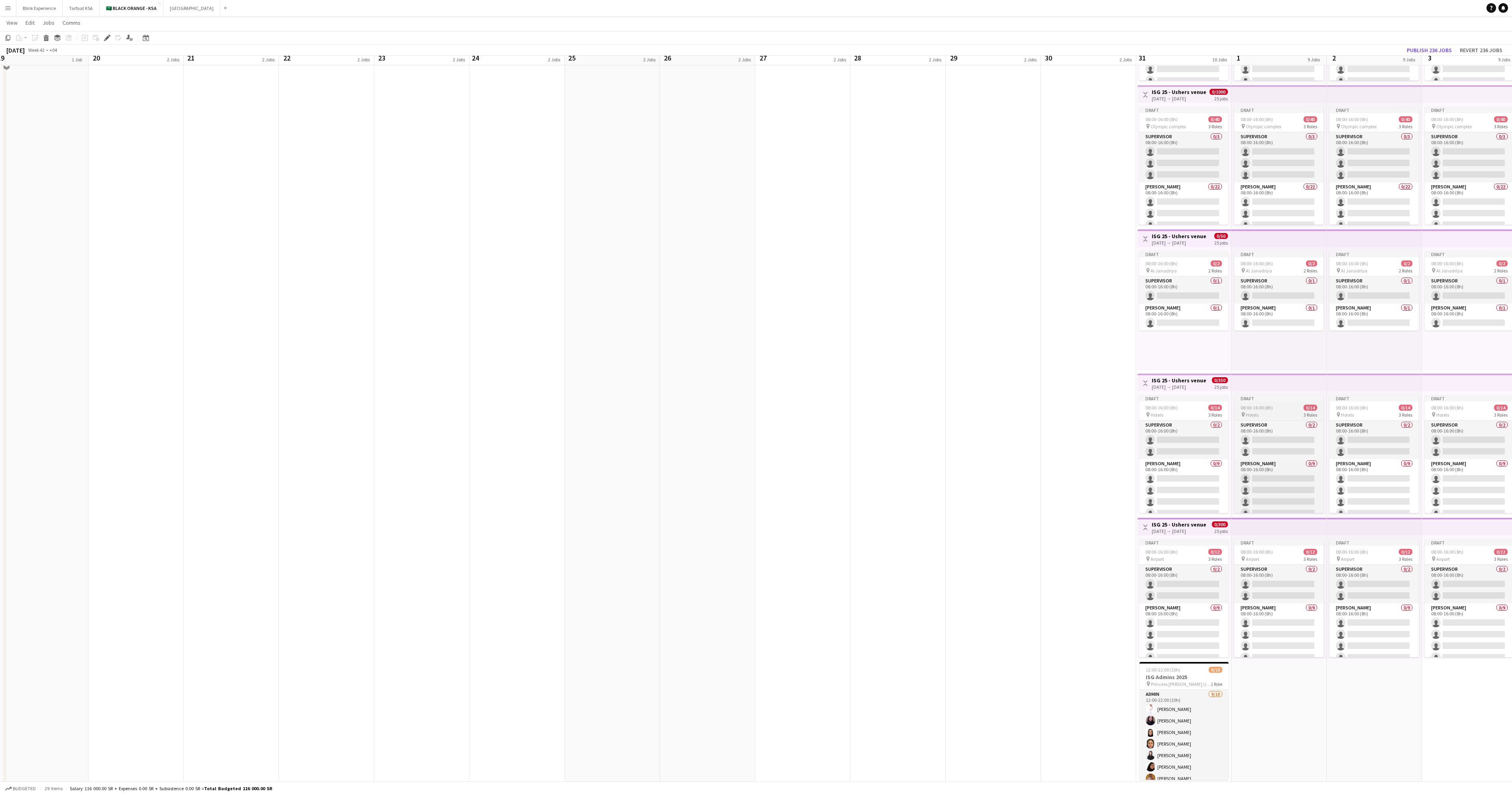
scroll to position [743, 0]
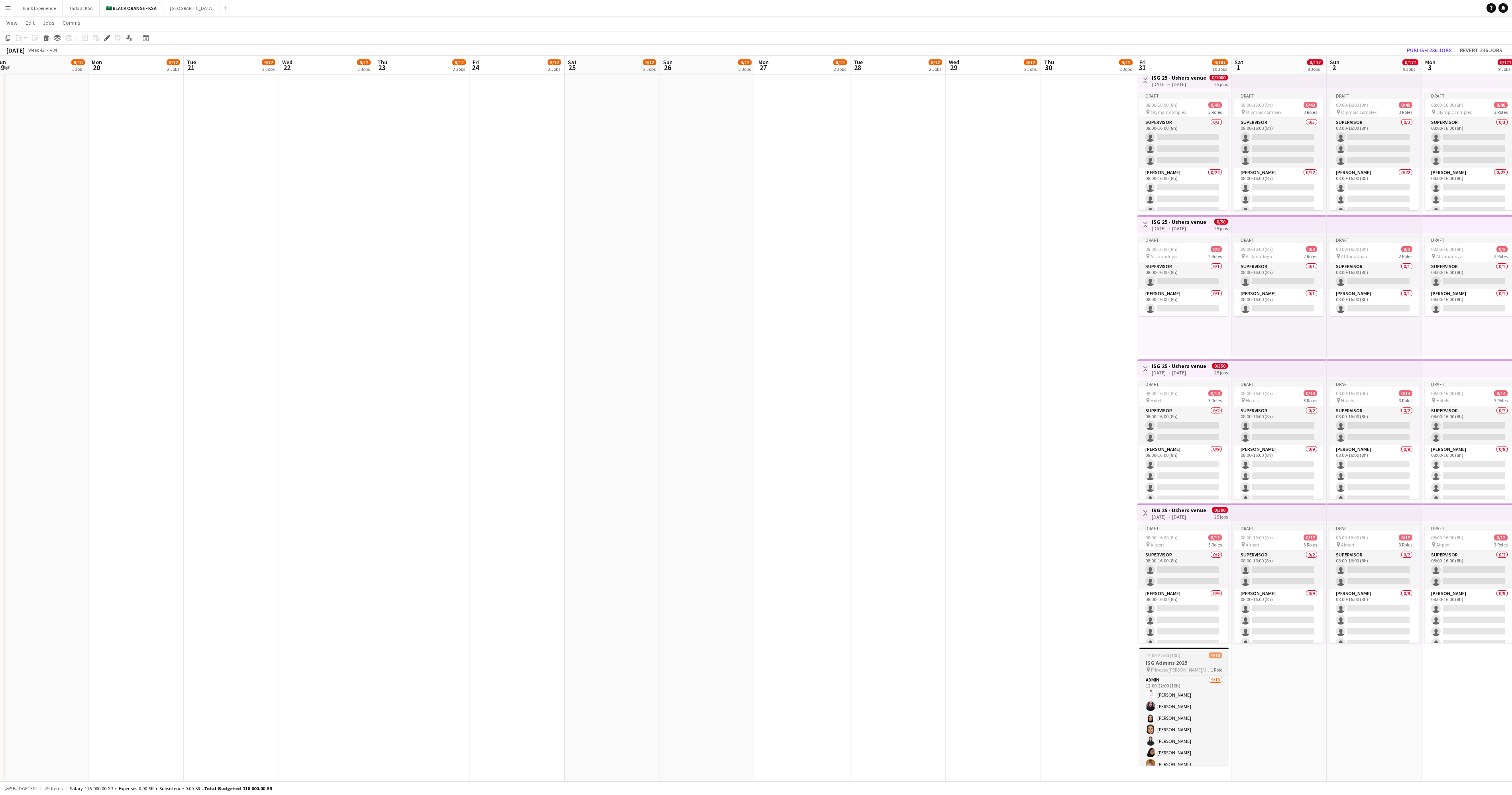
click at [765, 397] on span "Princess [PERSON_NAME] University" at bounding box center [1181, 670] width 60 height 6
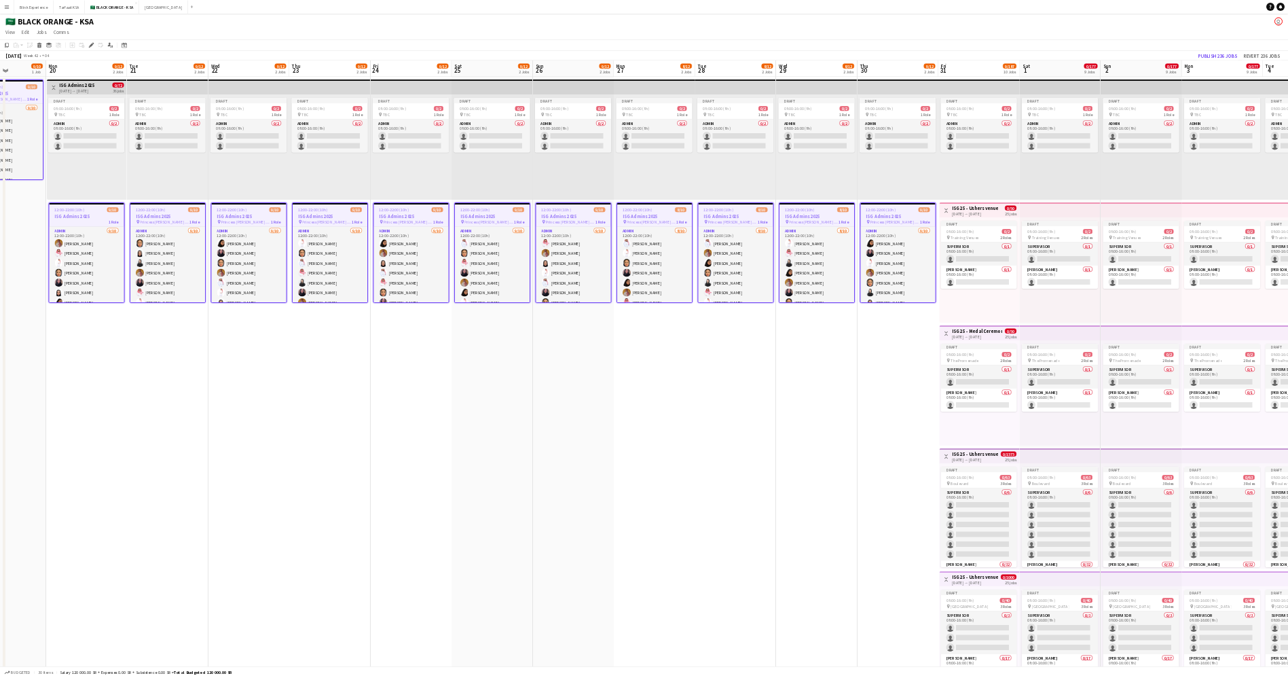
scroll to position [0, 392]
drag, startPoint x: 1879, startPoint y: 802, endPoint x: 1824, endPoint y: 818, distance: 58.0
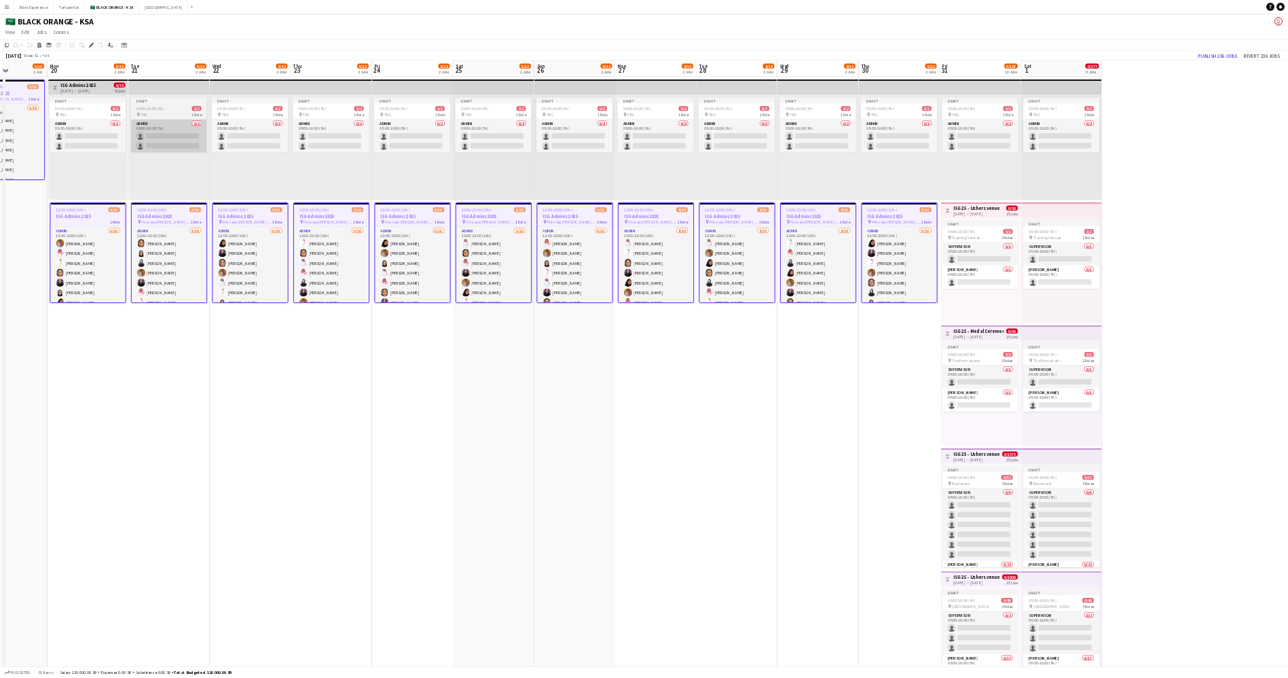
scroll to position [0, 393]
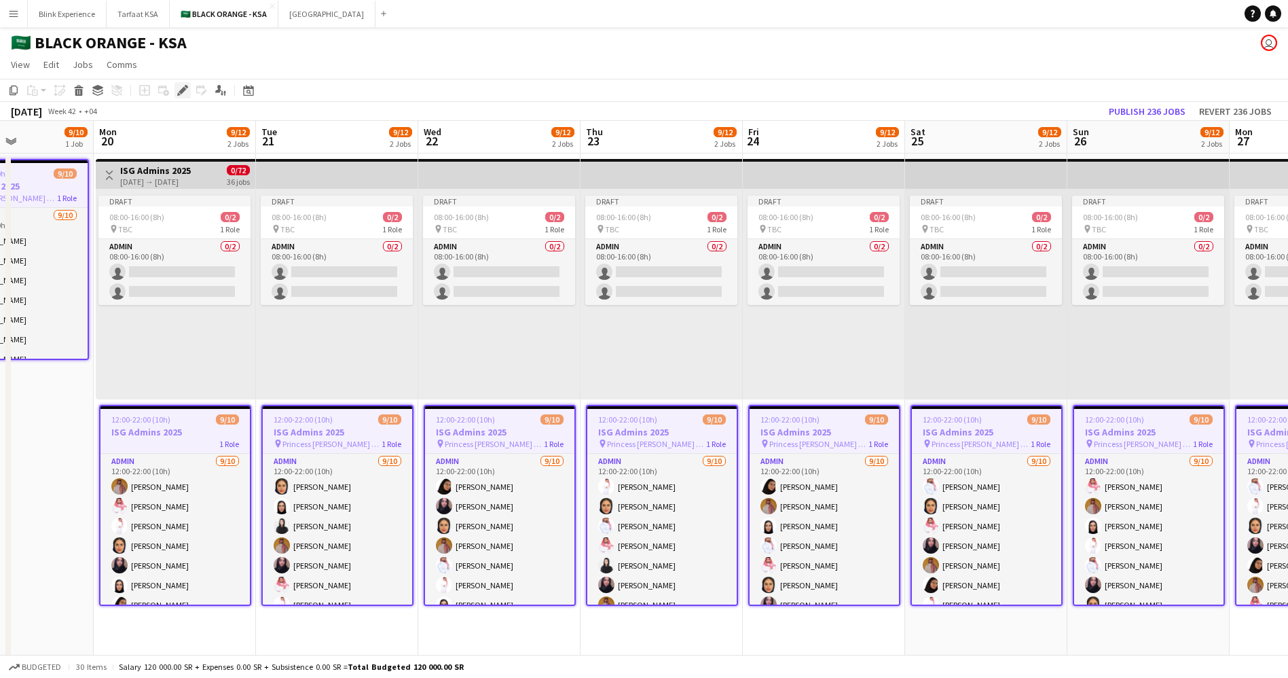
click at [183, 89] on icon at bounding box center [182, 90] width 7 height 7
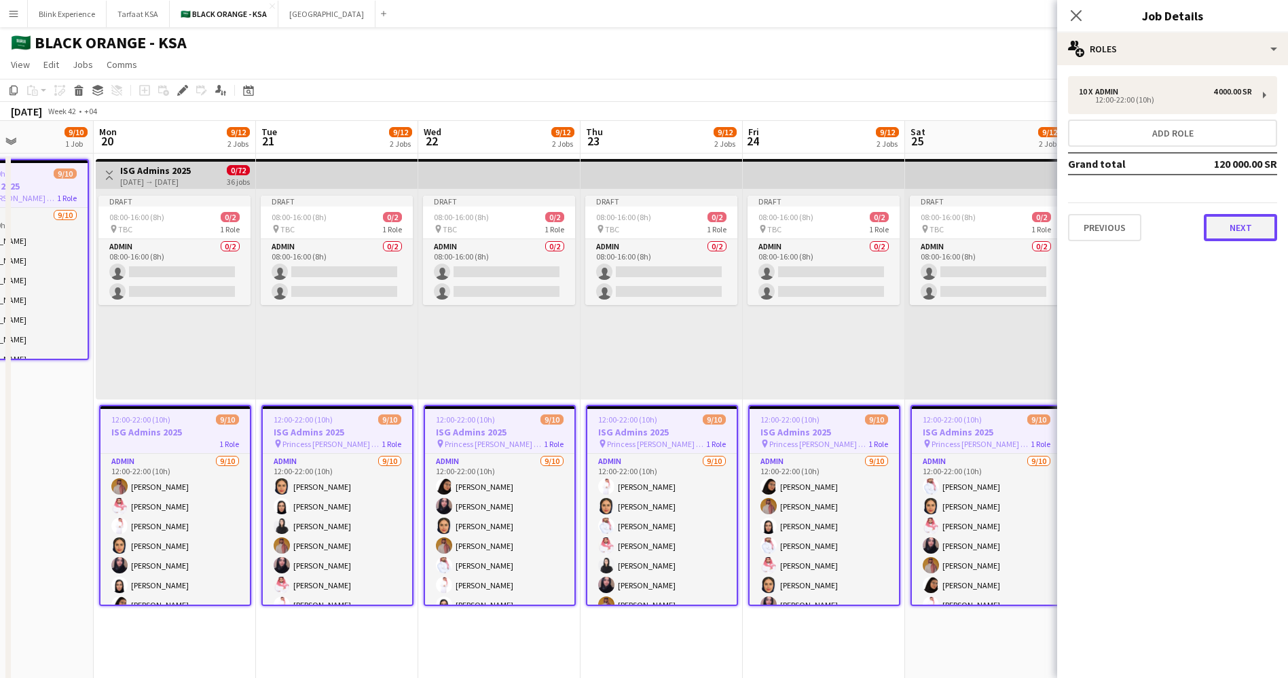
click at [1228, 224] on button "Next" at bounding box center [1240, 227] width 73 height 27
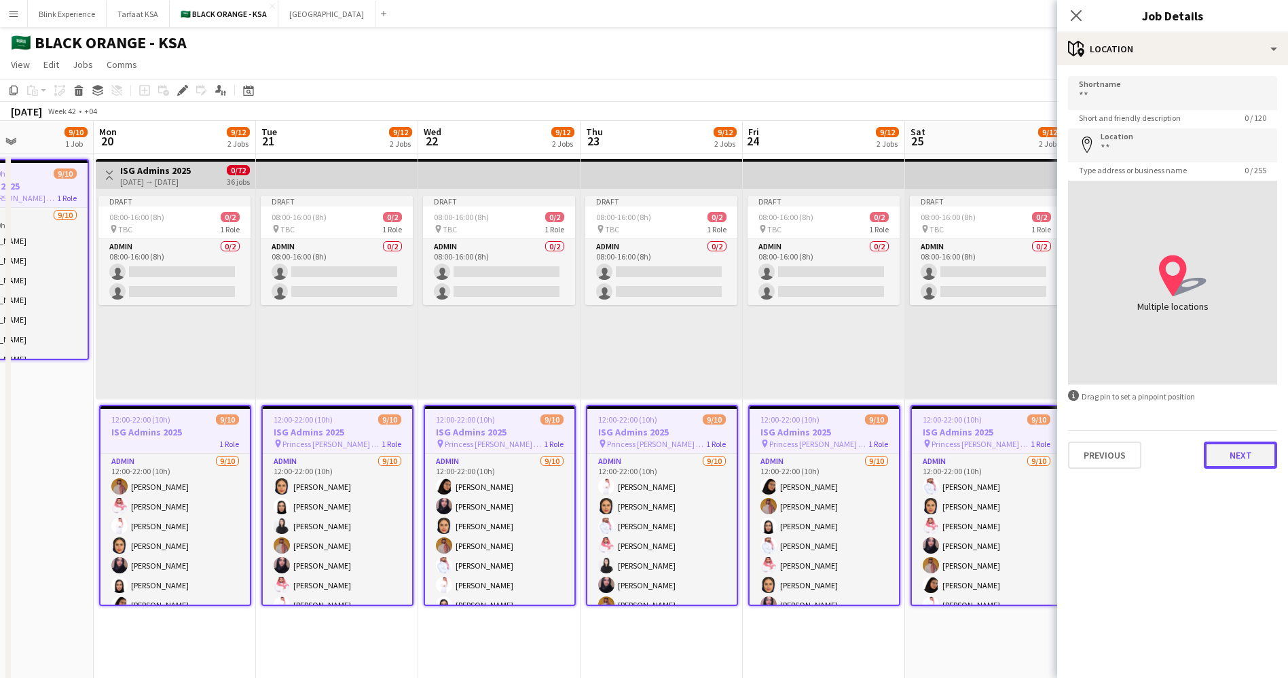
click at [1247, 458] on button "Next" at bounding box center [1240, 454] width 73 height 27
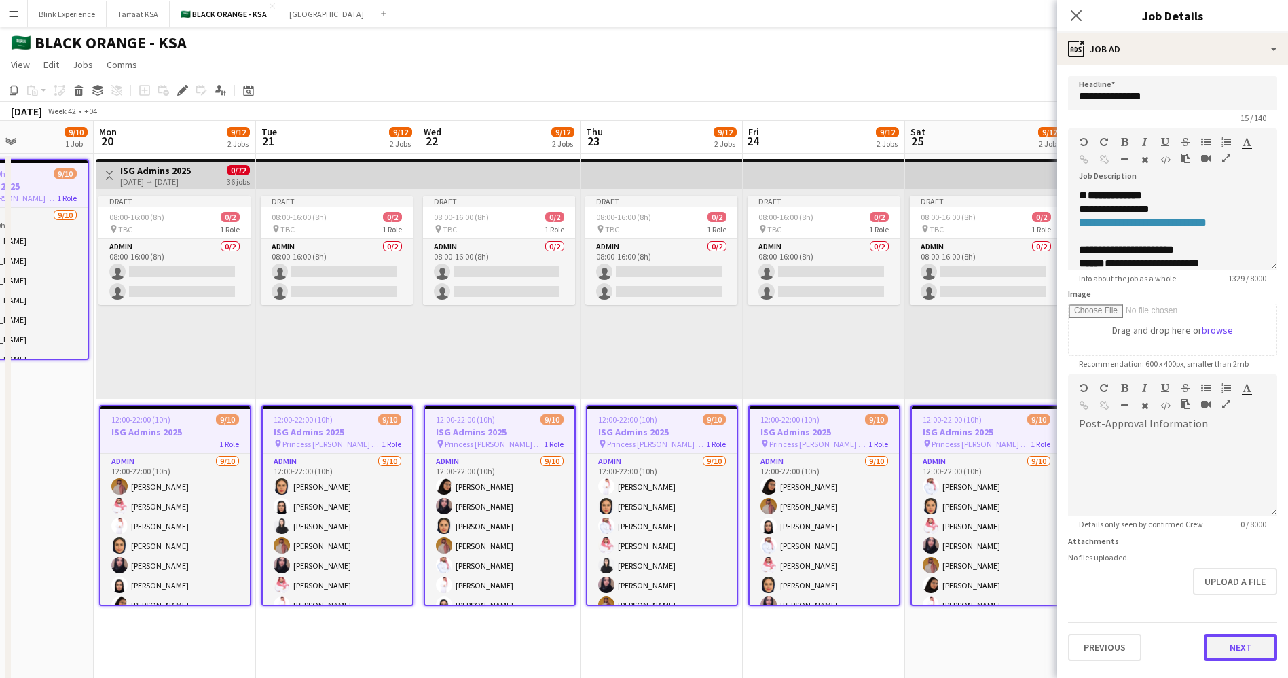
click at [1245, 645] on button "Next" at bounding box center [1240, 646] width 73 height 27
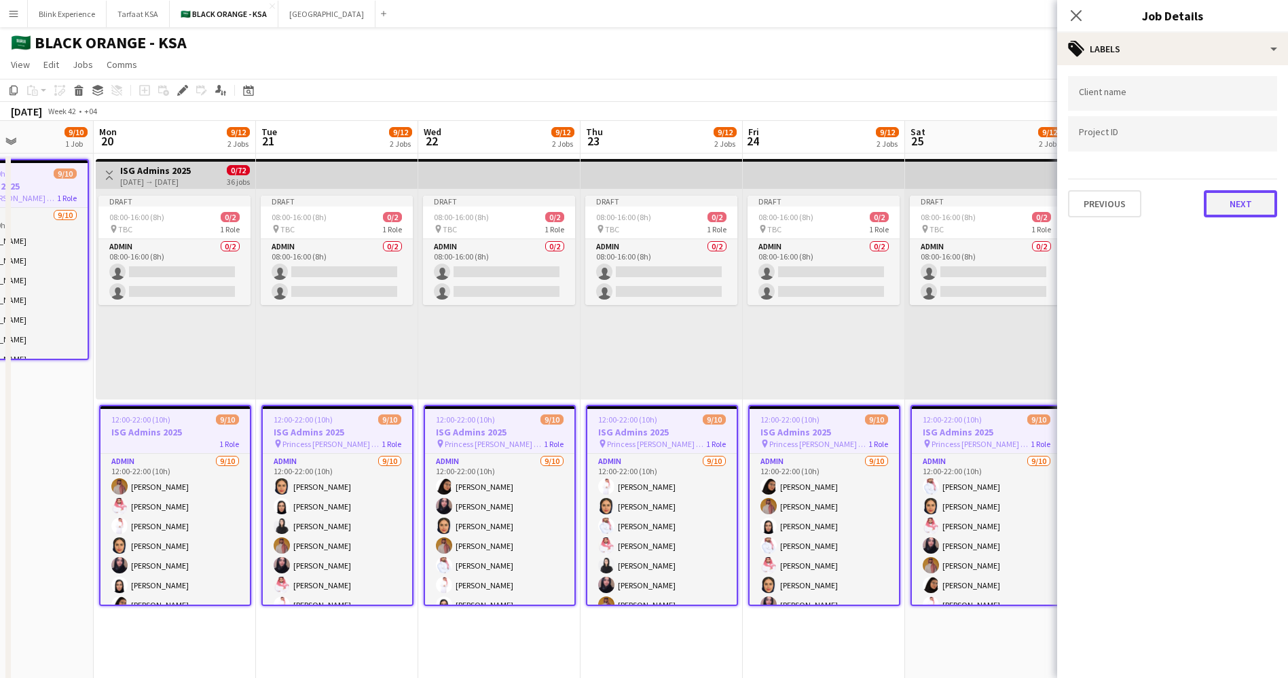
click at [1247, 195] on button "Next" at bounding box center [1240, 203] width 73 height 27
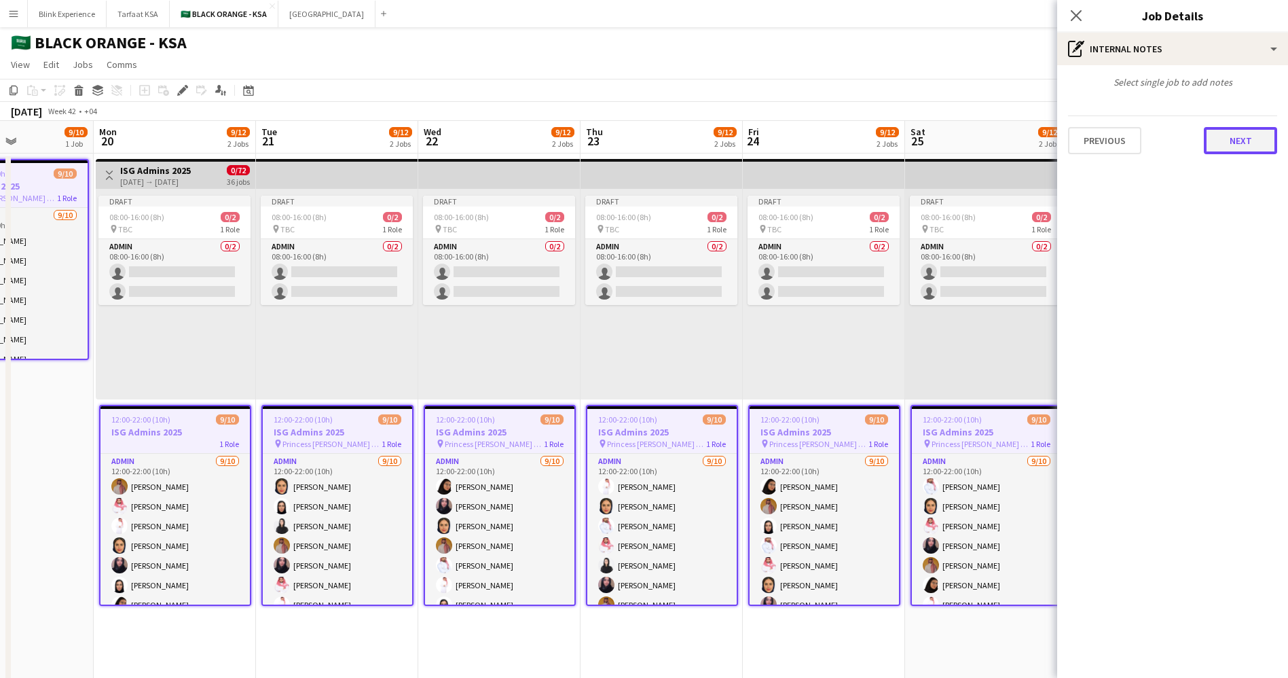
click at [1243, 145] on button "Next" at bounding box center [1240, 140] width 73 height 27
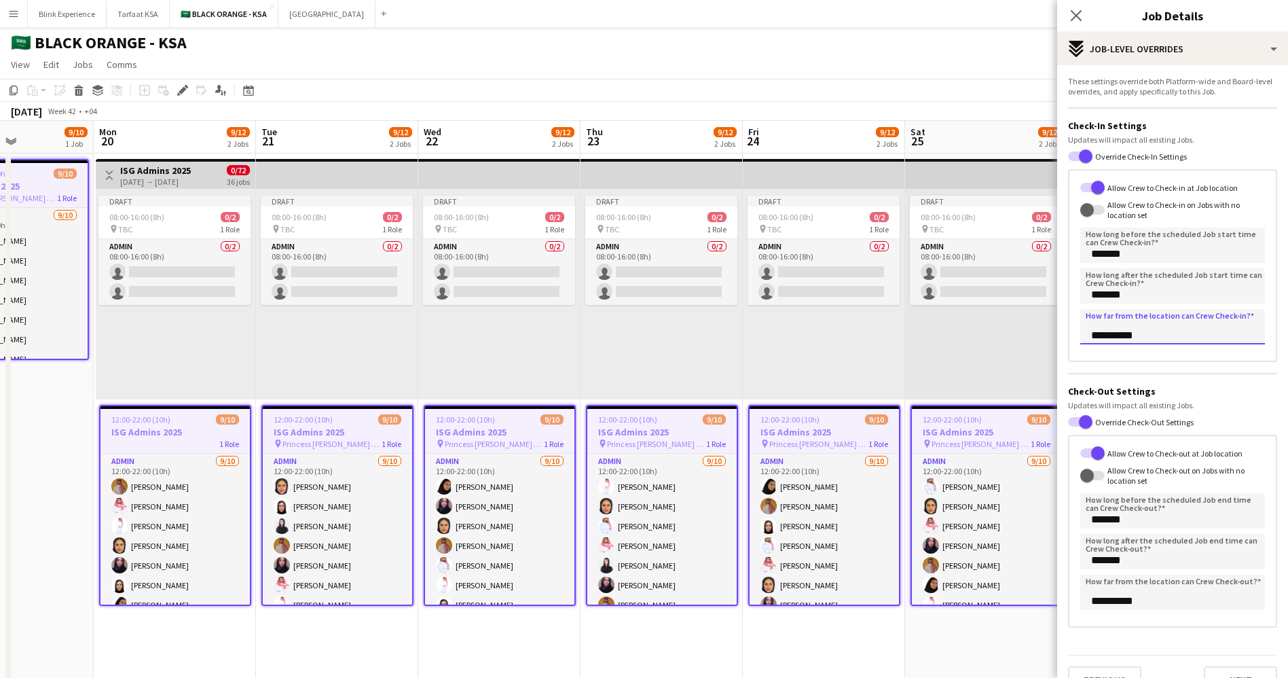
drag, startPoint x: 1109, startPoint y: 334, endPoint x: 1086, endPoint y: 338, distance: 22.8
click at [1086, 338] on input "**********" at bounding box center [1172, 326] width 185 height 35
type input "**********"
drag, startPoint x: 1107, startPoint y: 597, endPoint x: 1082, endPoint y: 606, distance: 25.8
click at [1082, 606] on input "**********" at bounding box center [1172, 591] width 185 height 35
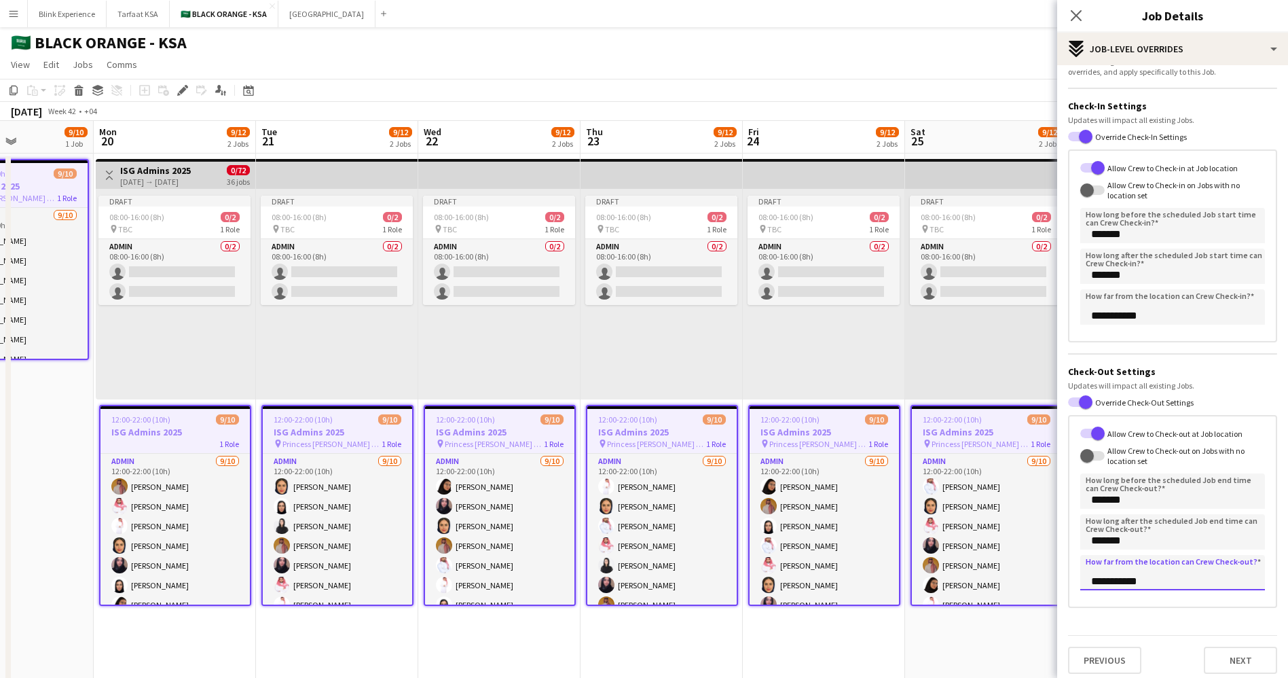
scroll to position [26, 0]
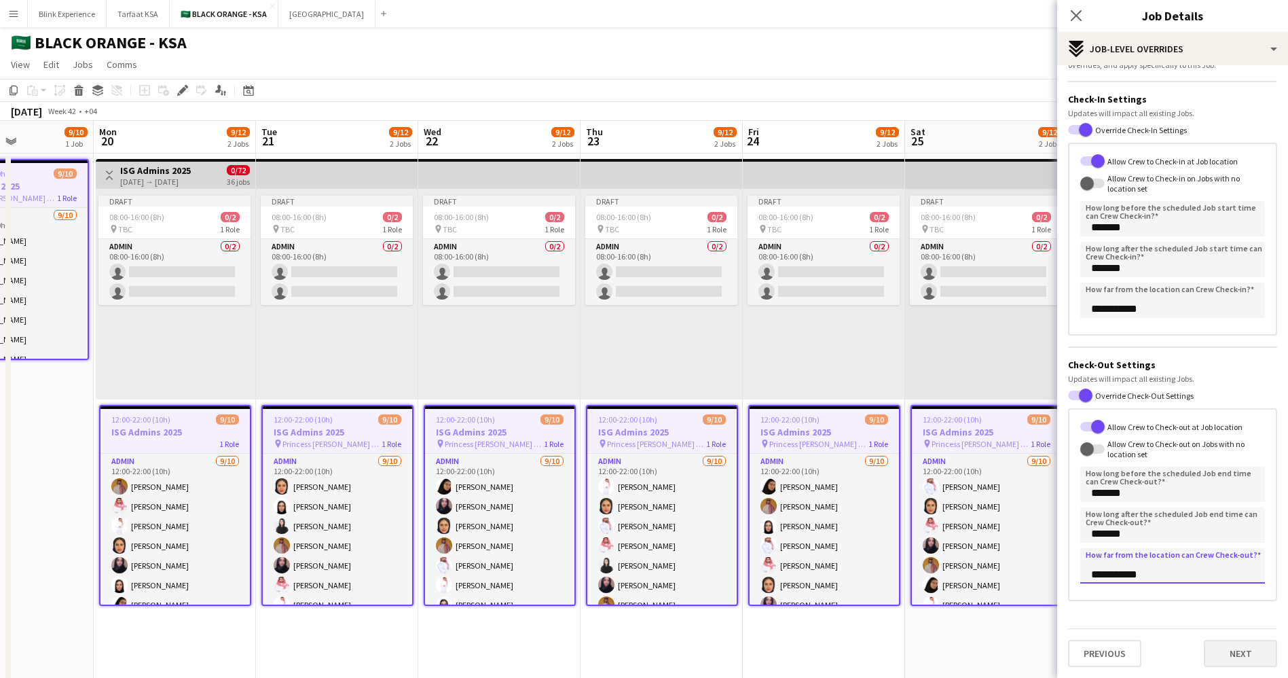
type input "**********"
click at [1216, 656] on button "Next" at bounding box center [1240, 653] width 73 height 27
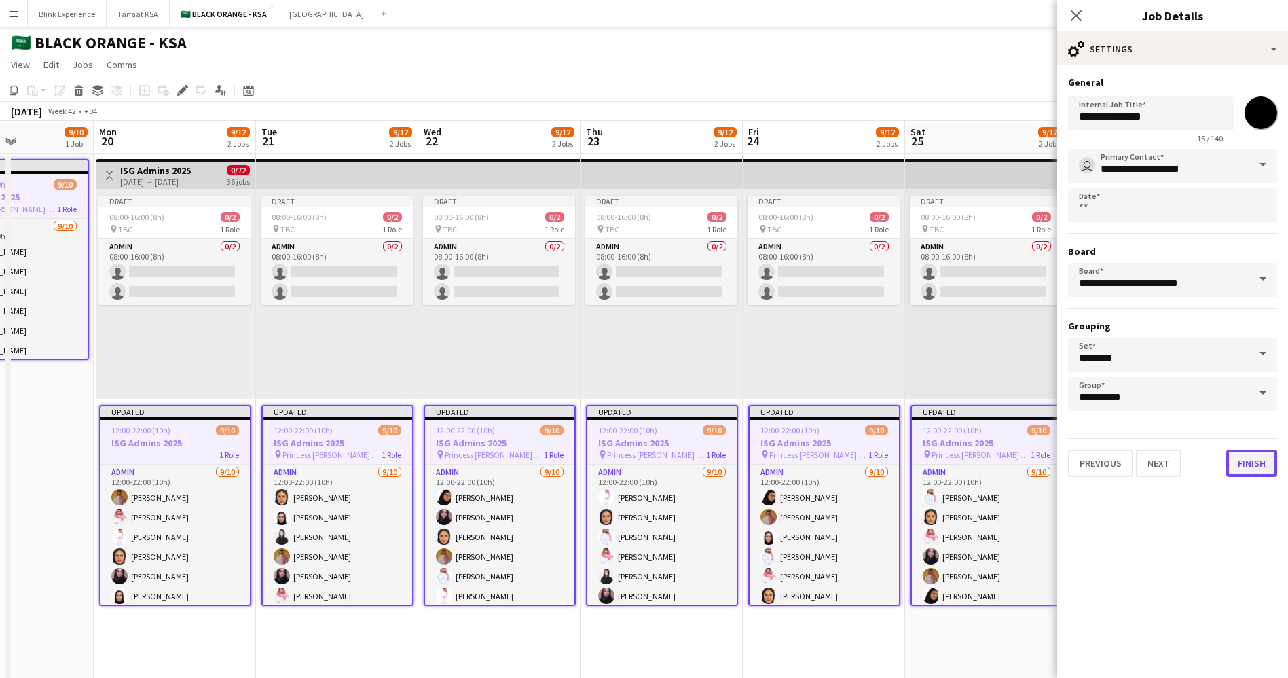
click at [1237, 467] on button "Finish" at bounding box center [1251, 462] width 51 height 27
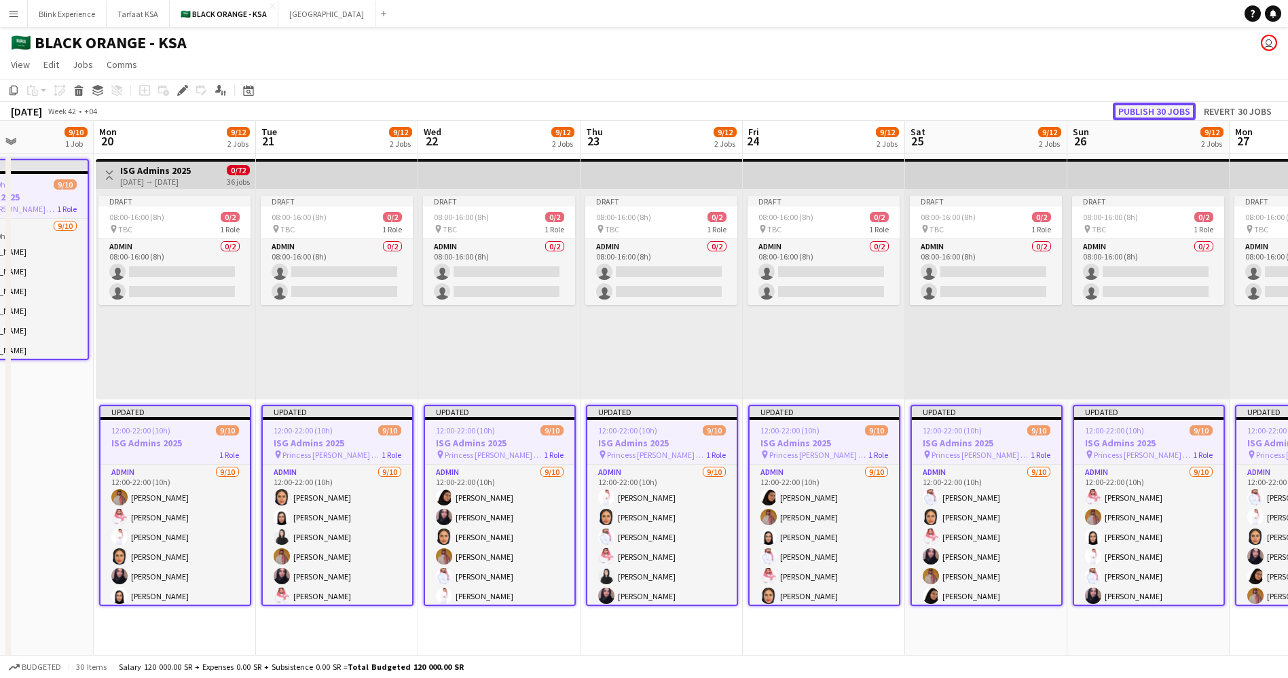
click at [1144, 110] on button "Publish 30 jobs" at bounding box center [1154, 112] width 83 height 18
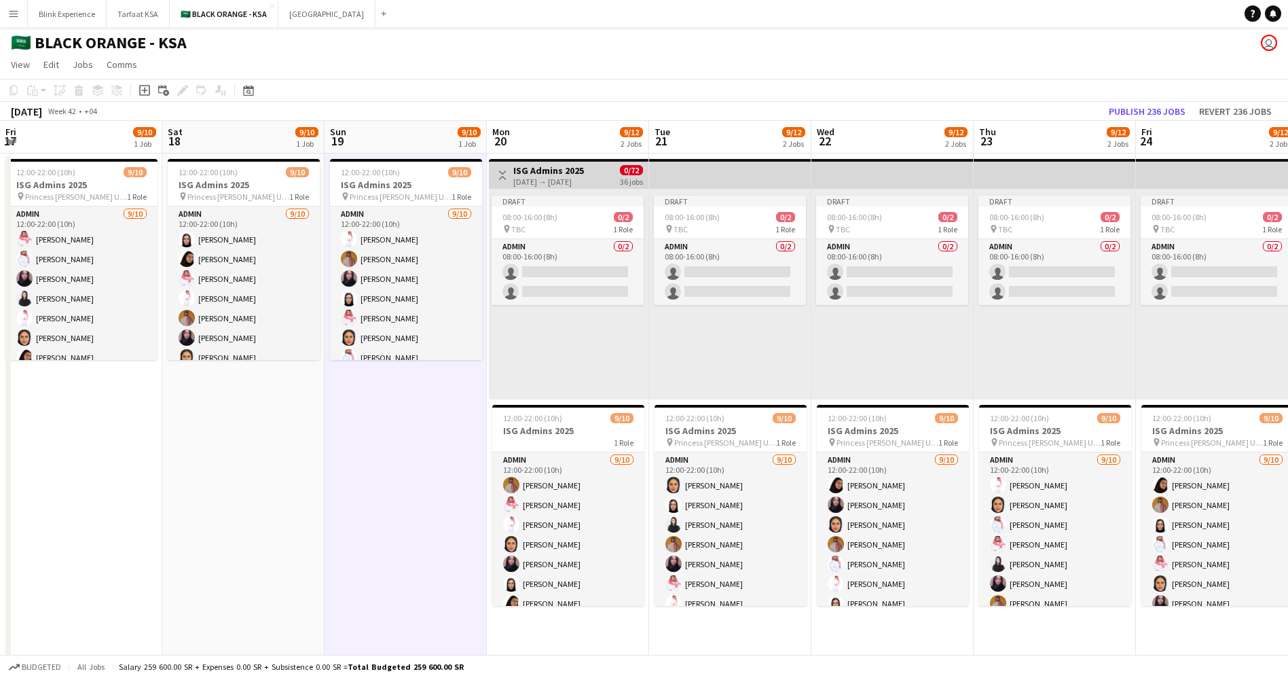
drag, startPoint x: 80, startPoint y: 449, endPoint x: 473, endPoint y: 422, distance: 394.0
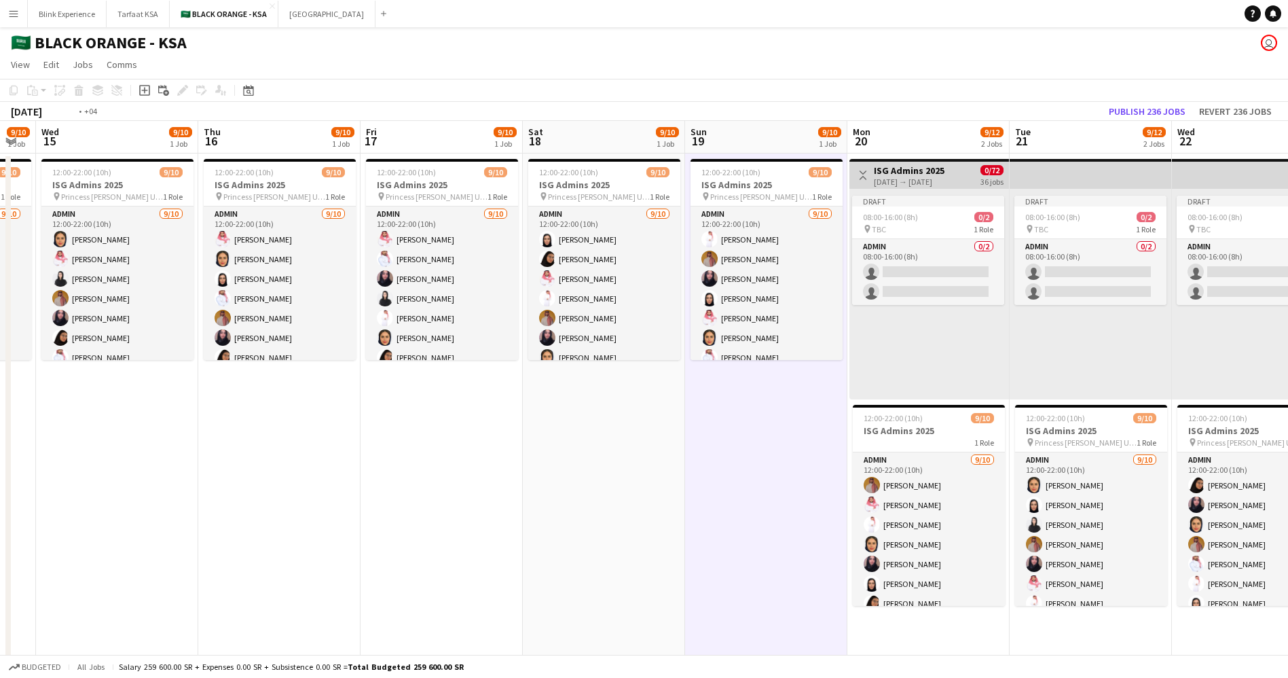
drag, startPoint x: 380, startPoint y: 437, endPoint x: 971, endPoint y: 472, distance: 591.8
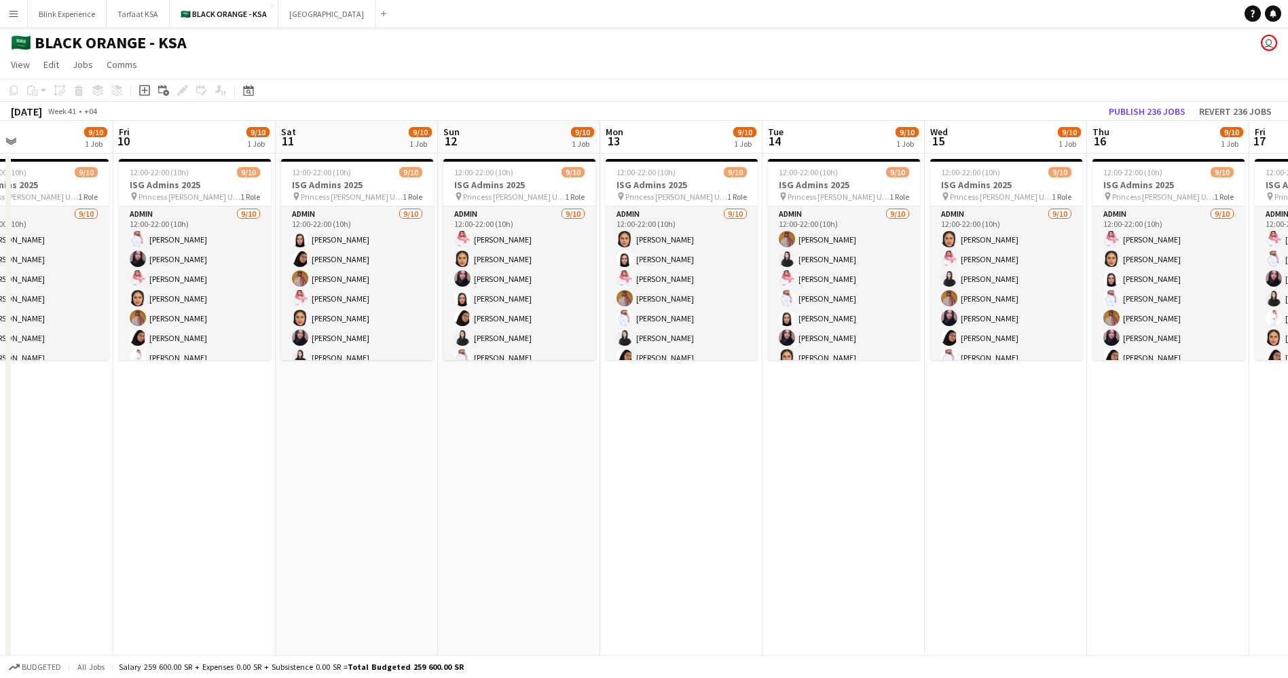
drag, startPoint x: 508, startPoint y: 421, endPoint x: 1067, endPoint y: 460, distance: 560.9
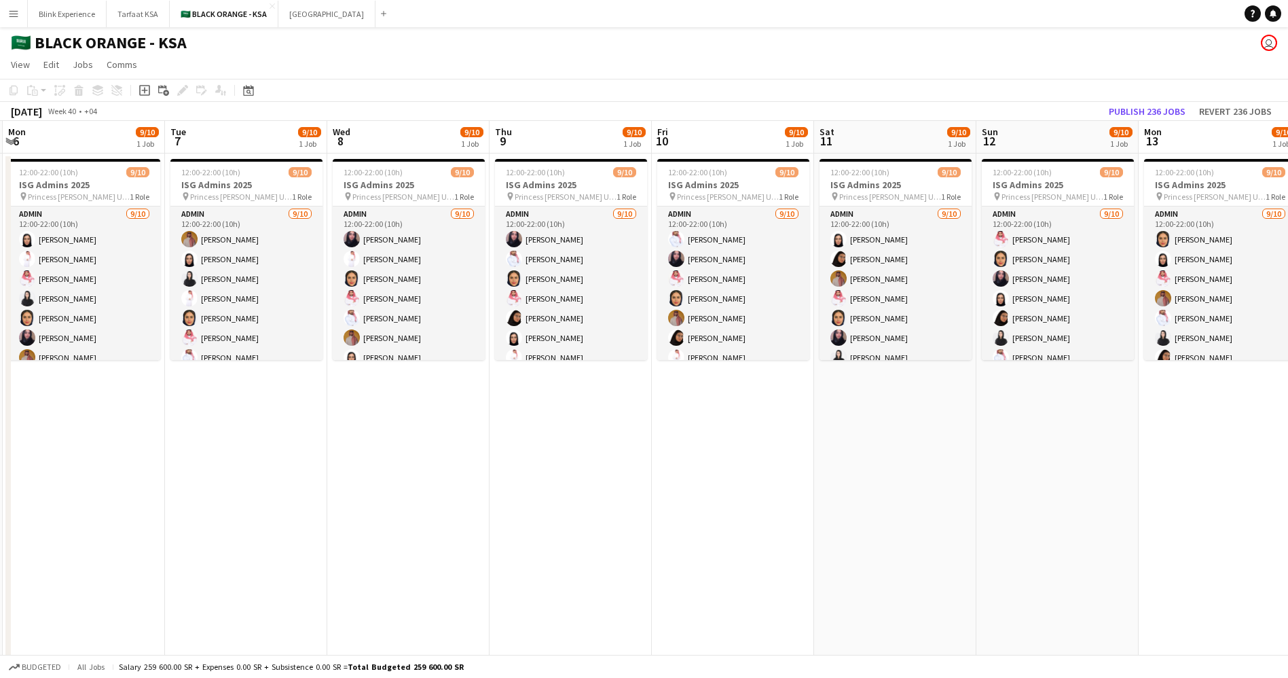
drag, startPoint x: 577, startPoint y: 473, endPoint x: 1087, endPoint y: 521, distance: 512.2
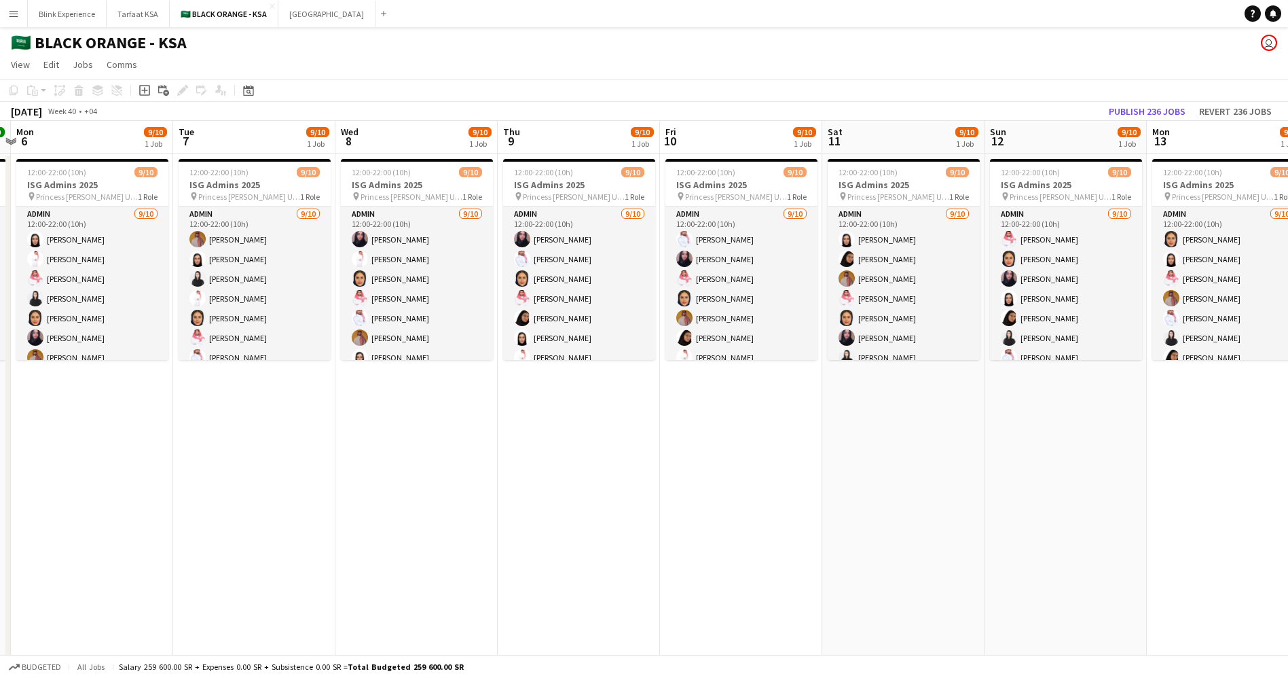
drag, startPoint x: 612, startPoint y: 527, endPoint x: 1106, endPoint y: 545, distance: 494.6
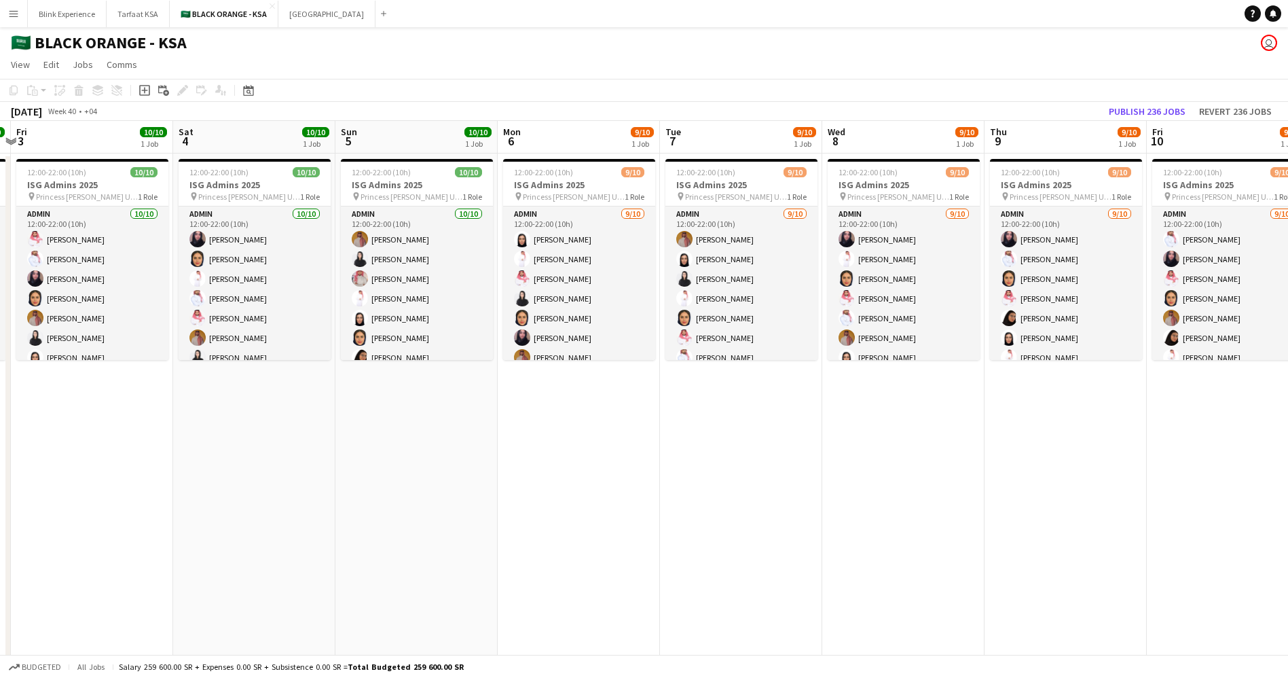
scroll to position [0, 309]
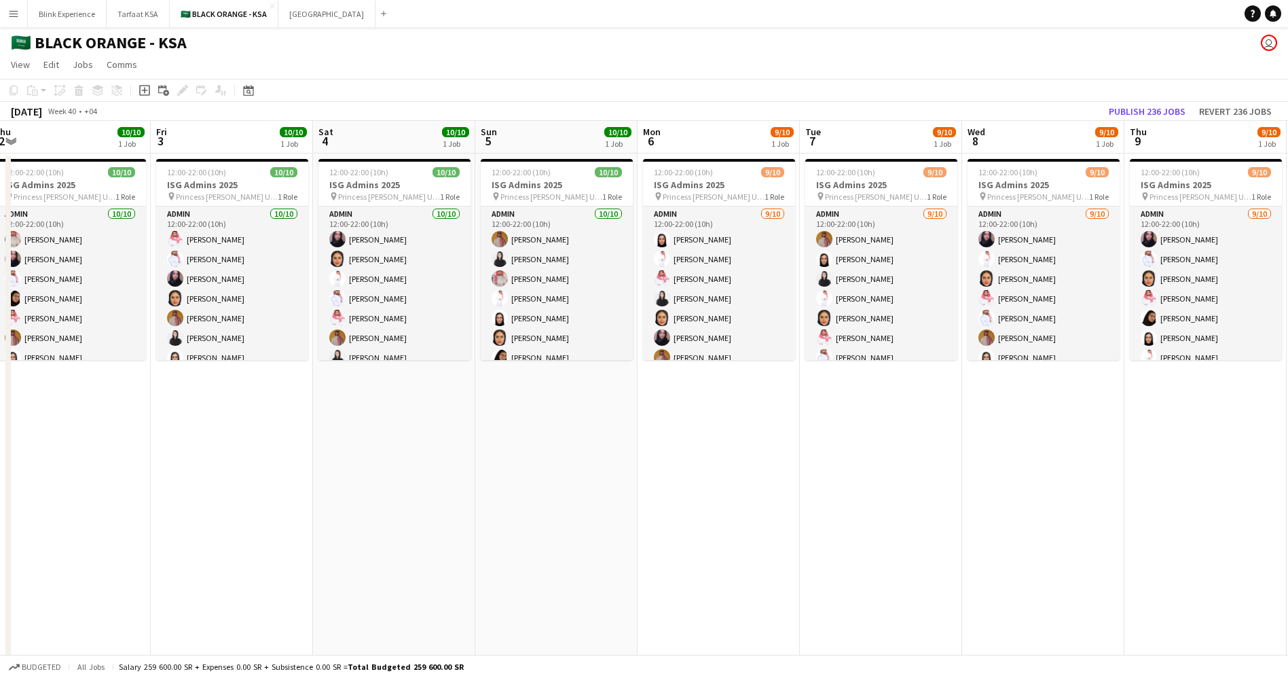
drag, startPoint x: 651, startPoint y: 422, endPoint x: 1094, endPoint y: 475, distance: 445.8
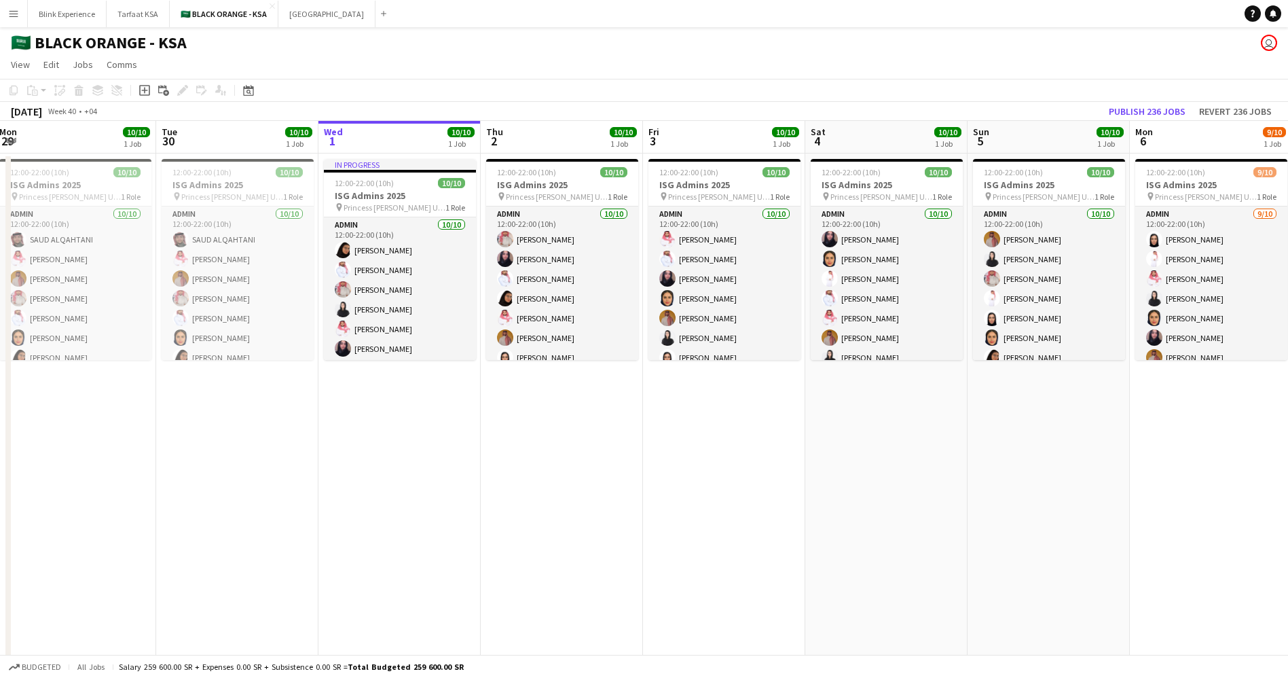
scroll to position [0, 330]
drag, startPoint x: 661, startPoint y: 456, endPoint x: 794, endPoint y: 458, distance: 133.1
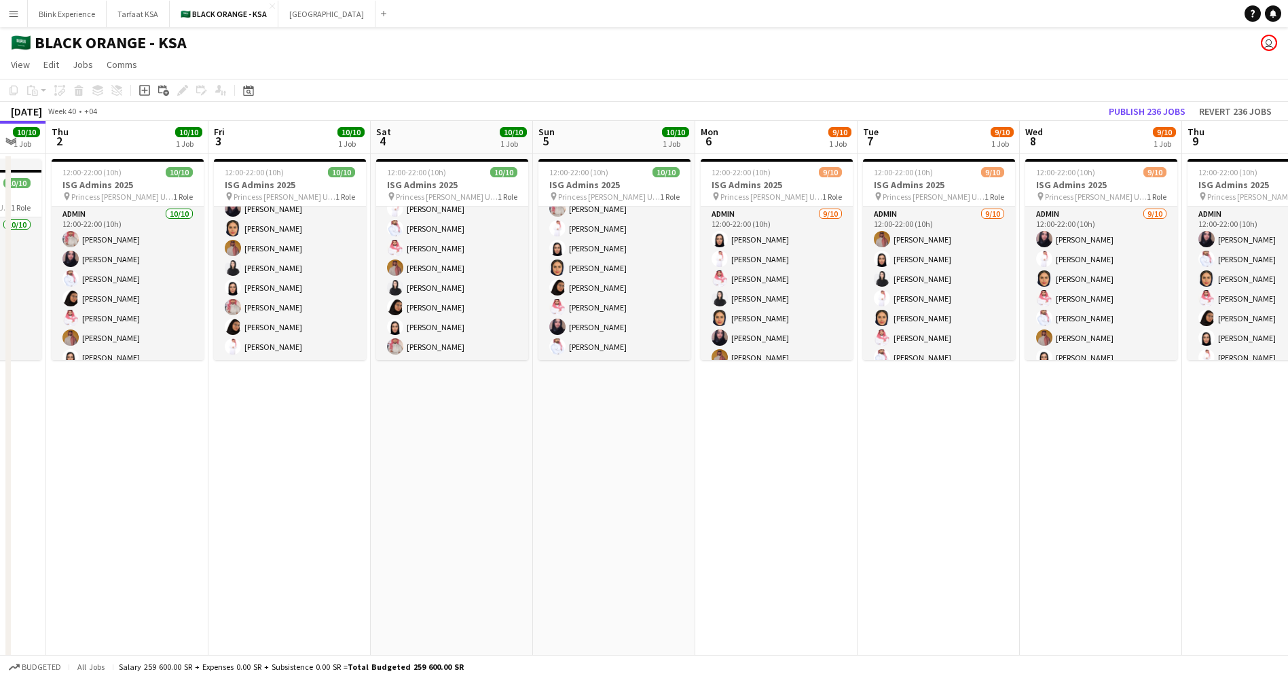
scroll to position [0, 452]
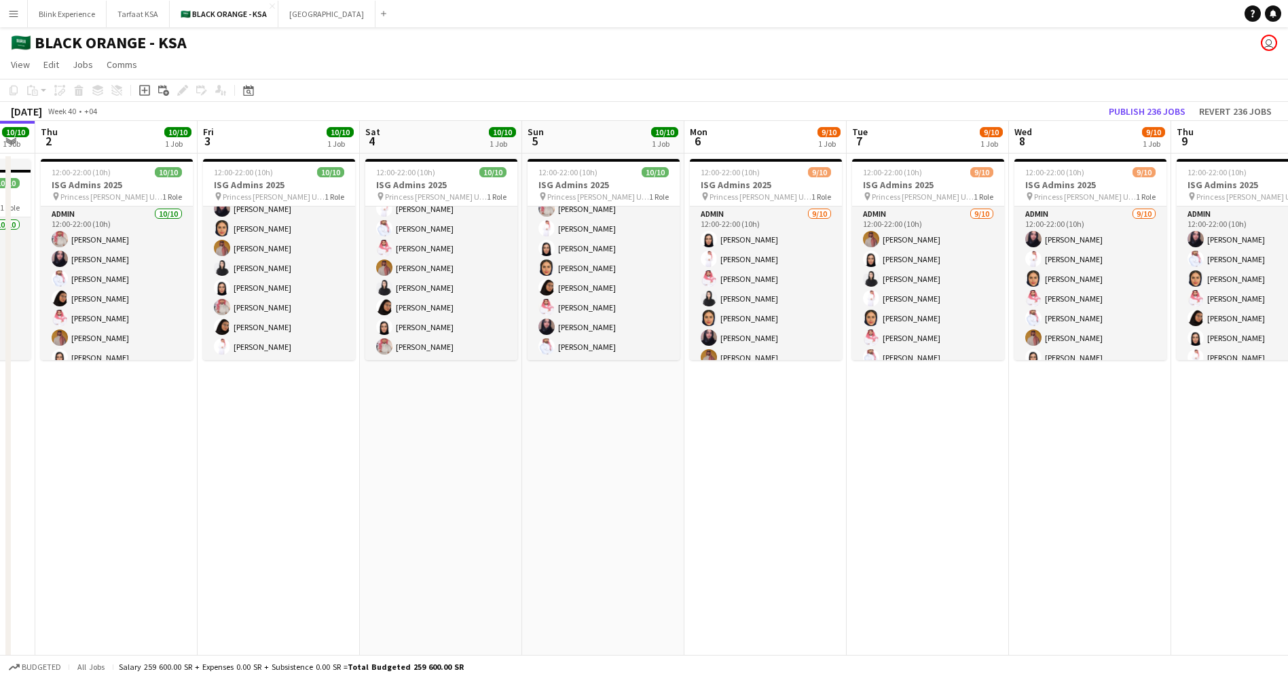
drag, startPoint x: 1041, startPoint y: 295, endPoint x: 595, endPoint y: 230, distance: 450.7
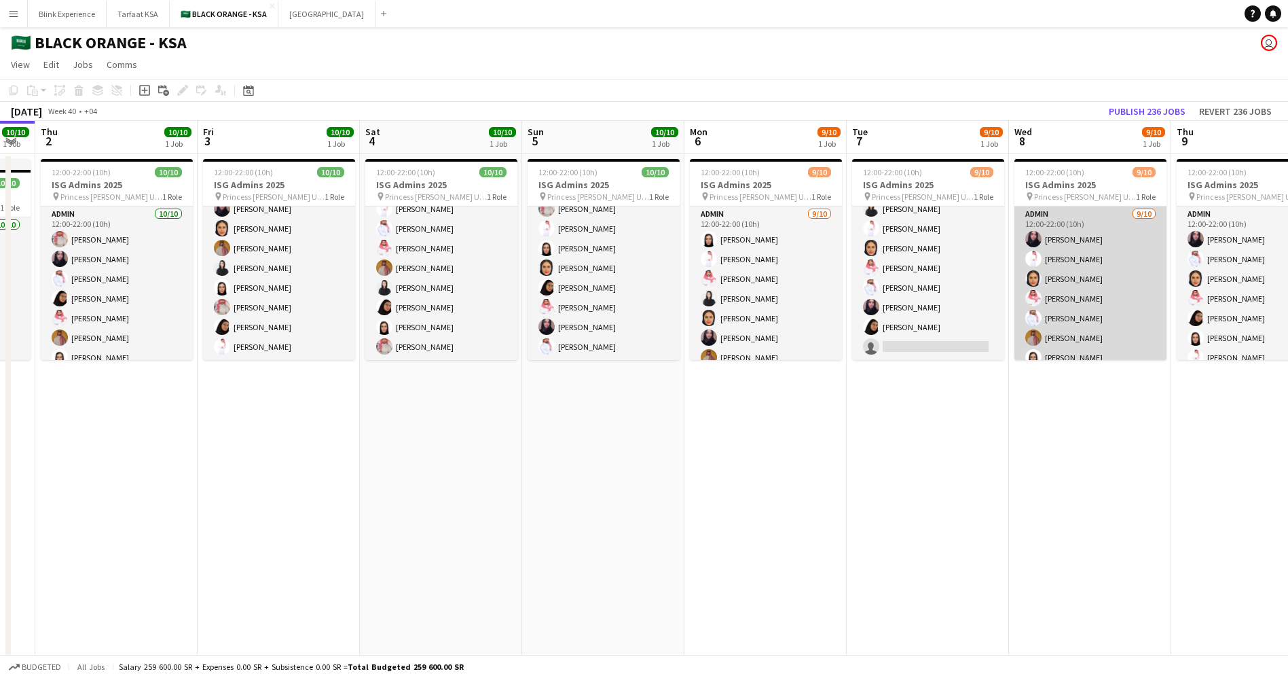
scroll to position [70, 0]
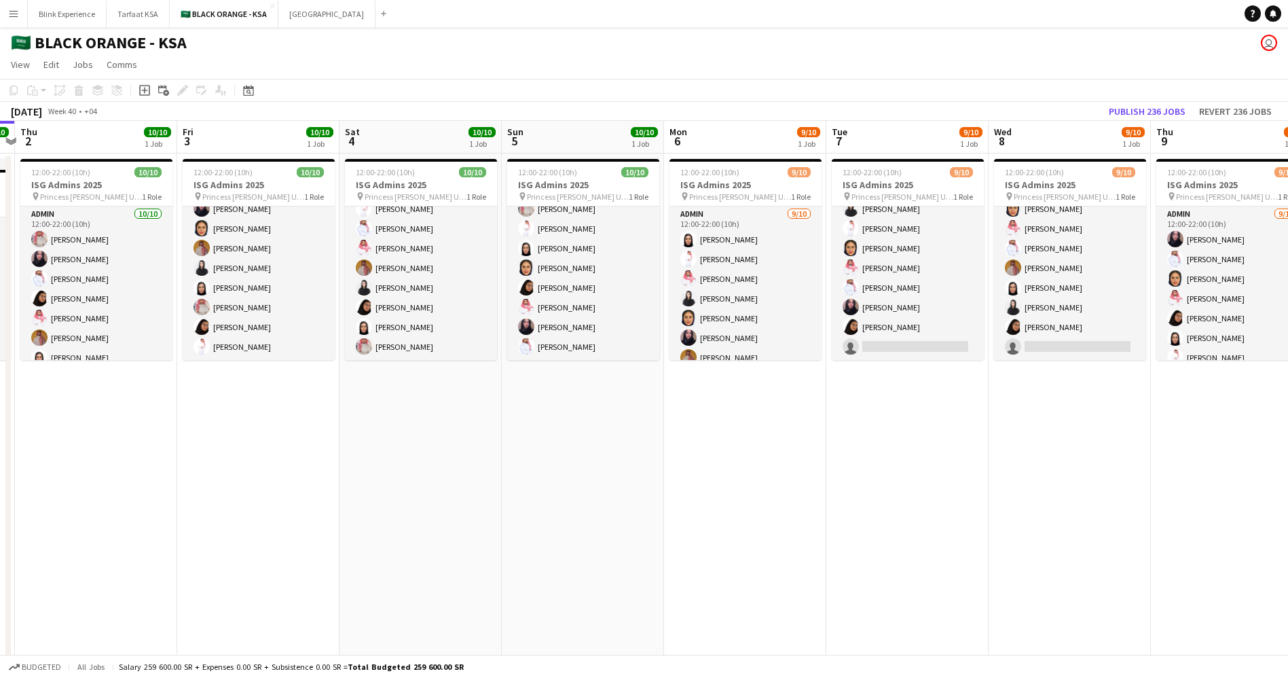
drag, startPoint x: 1050, startPoint y: 291, endPoint x: 841, endPoint y: 272, distance: 210.0
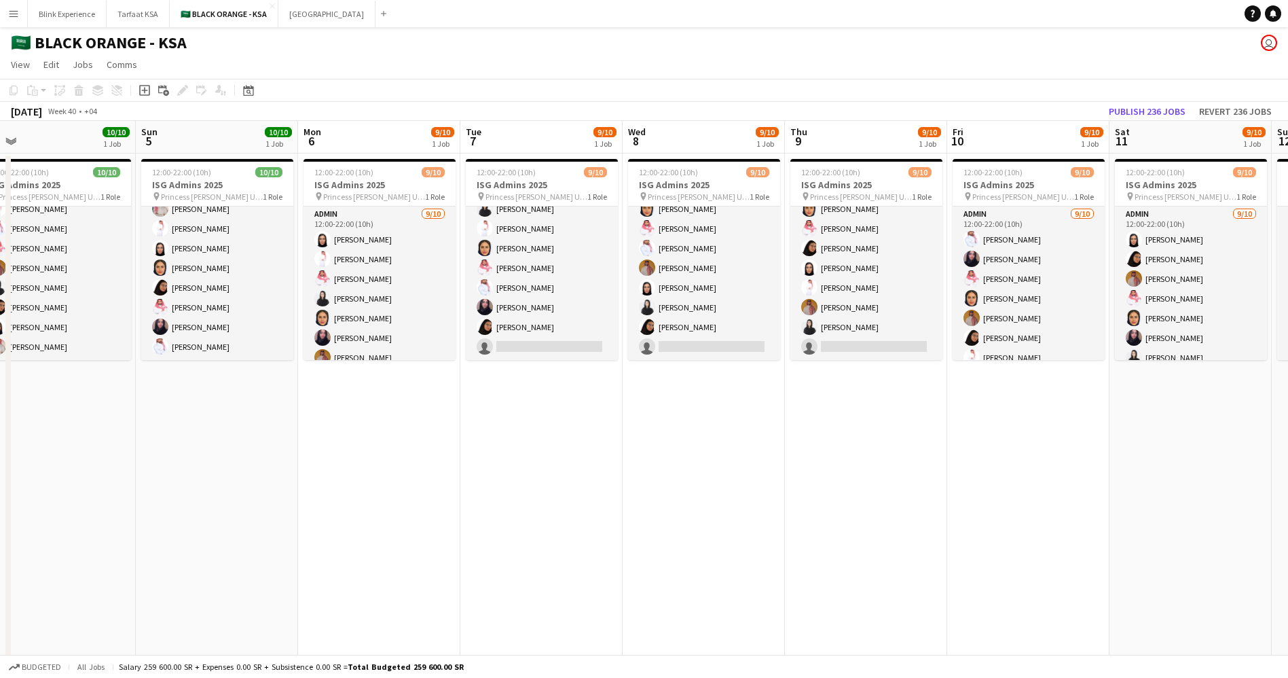
drag, startPoint x: 1012, startPoint y: 295, endPoint x: 833, endPoint y: 276, distance: 179.6
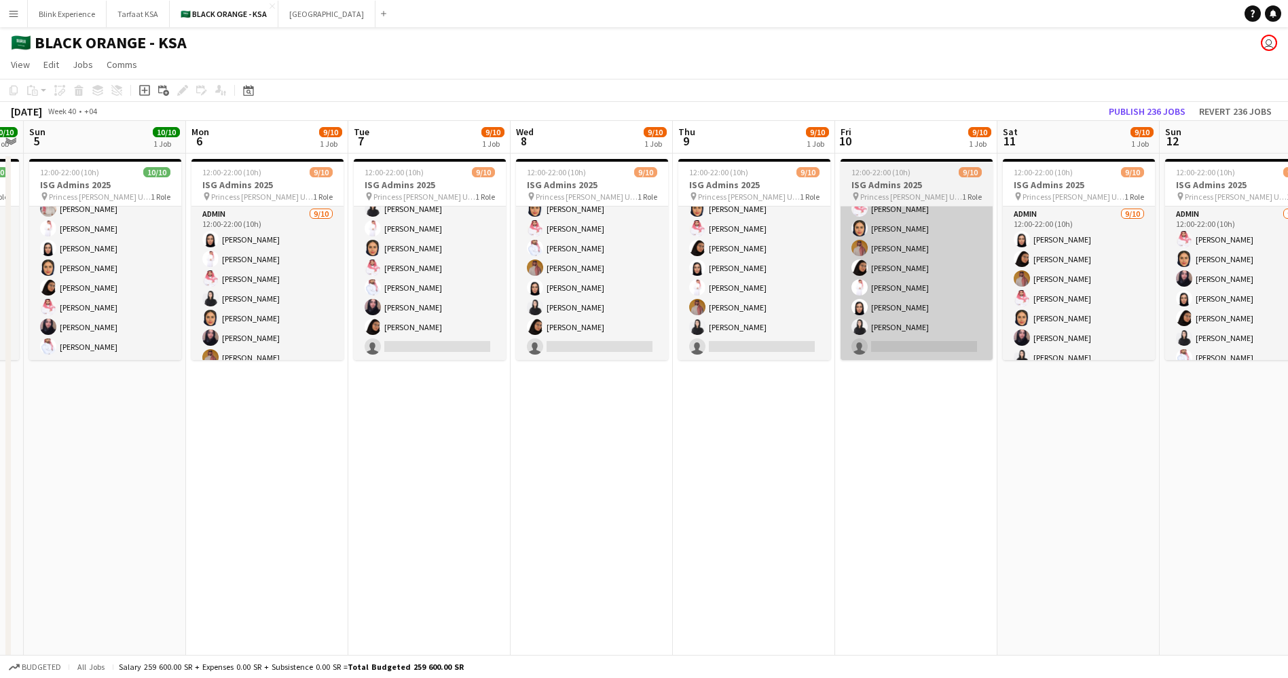
scroll to position [0, 536]
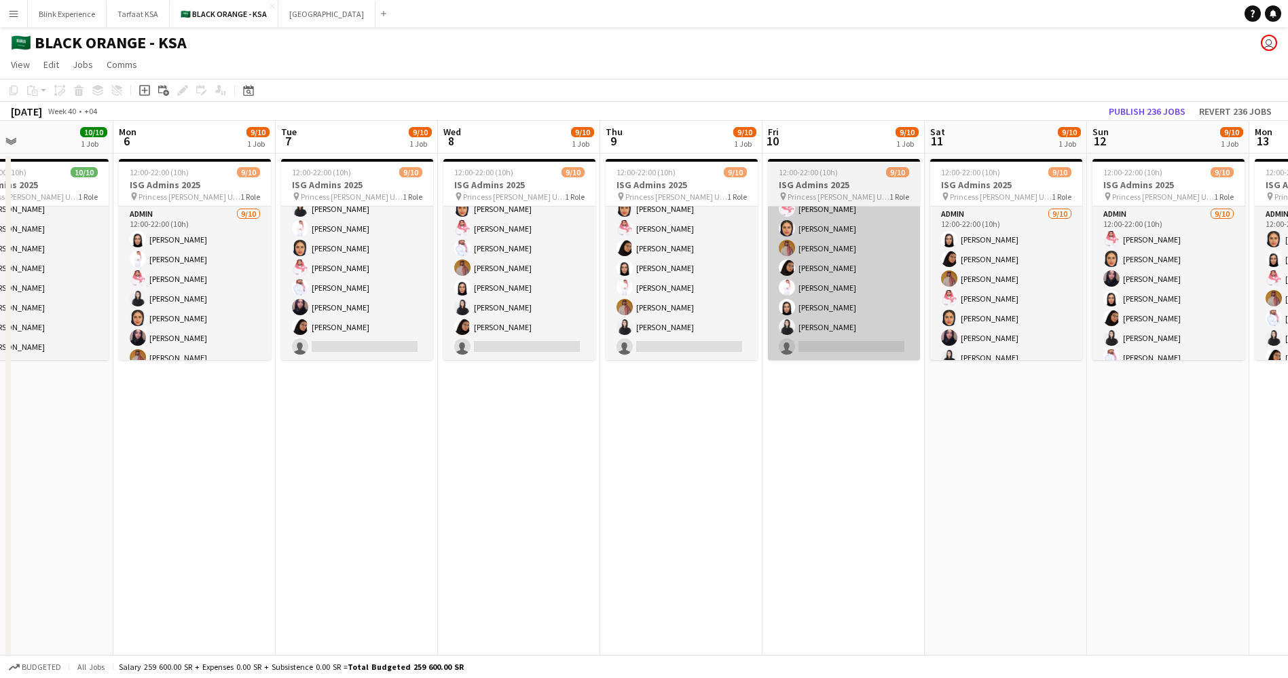
drag, startPoint x: 1001, startPoint y: 288, endPoint x: 874, endPoint y: 278, distance: 127.4
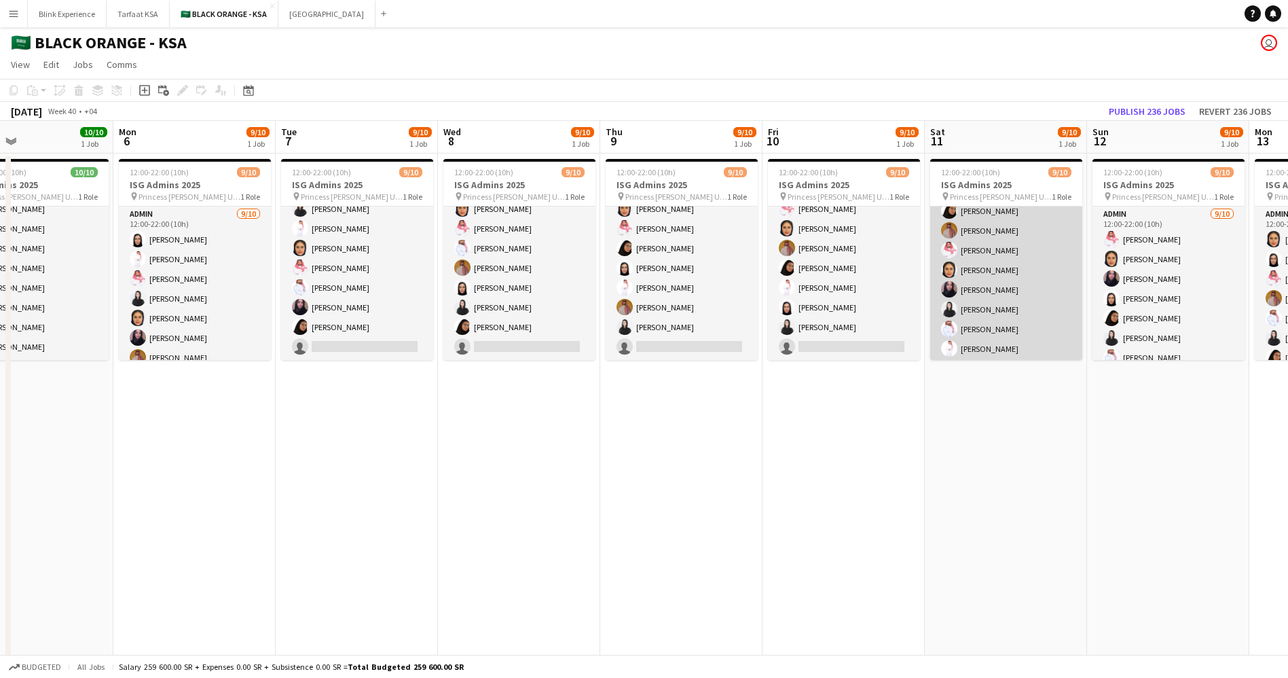
scroll to position [70, 0]
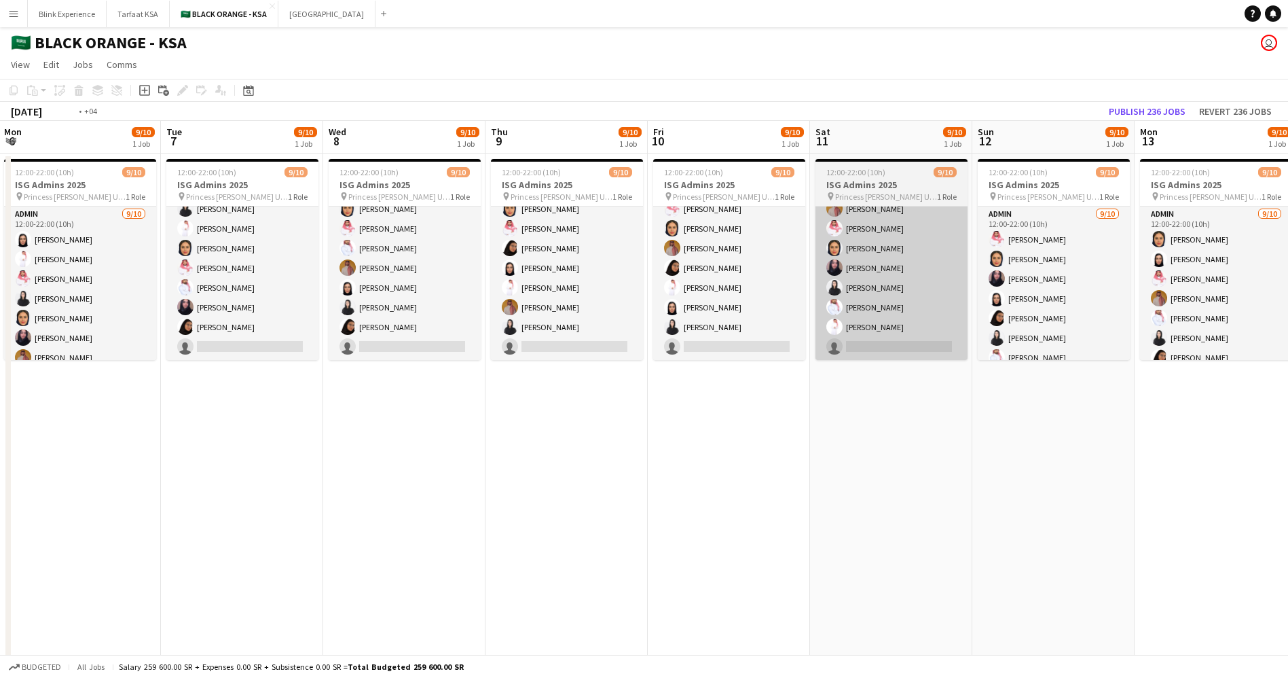
drag, startPoint x: 1000, startPoint y: 270, endPoint x: 881, endPoint y: 276, distance: 119.6
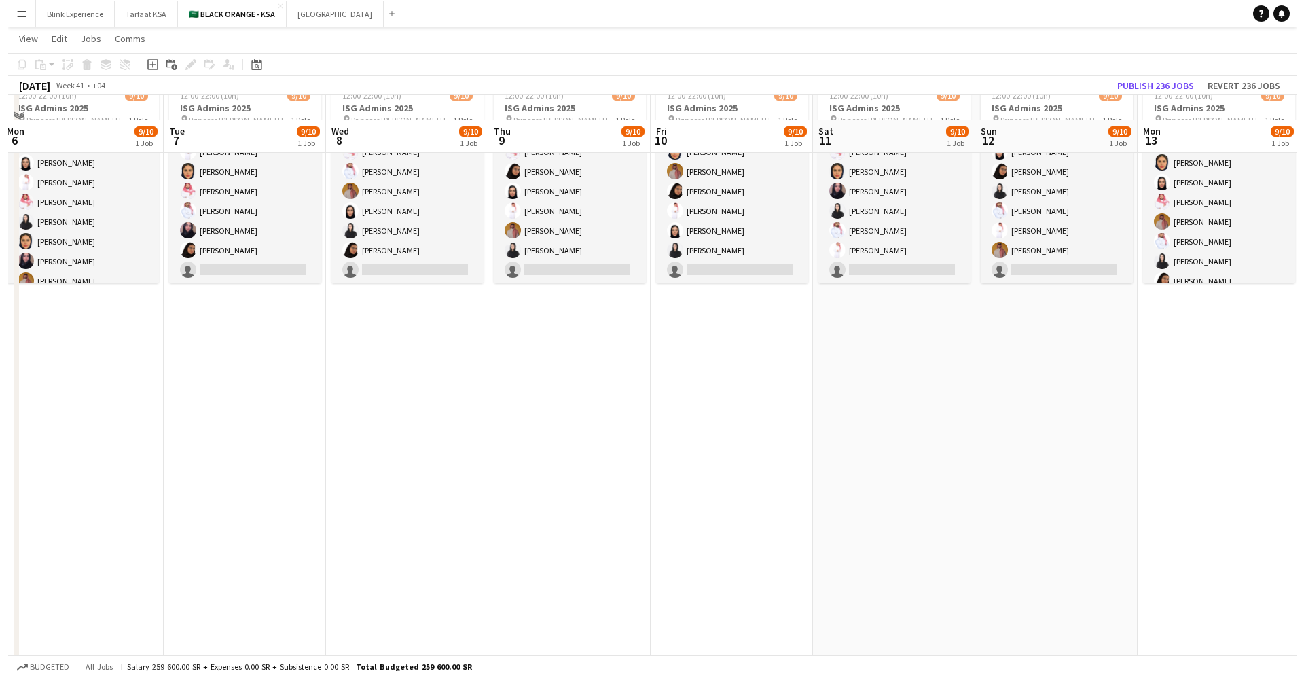
scroll to position [0, 0]
